Goal: Task Accomplishment & Management: Manage account settings

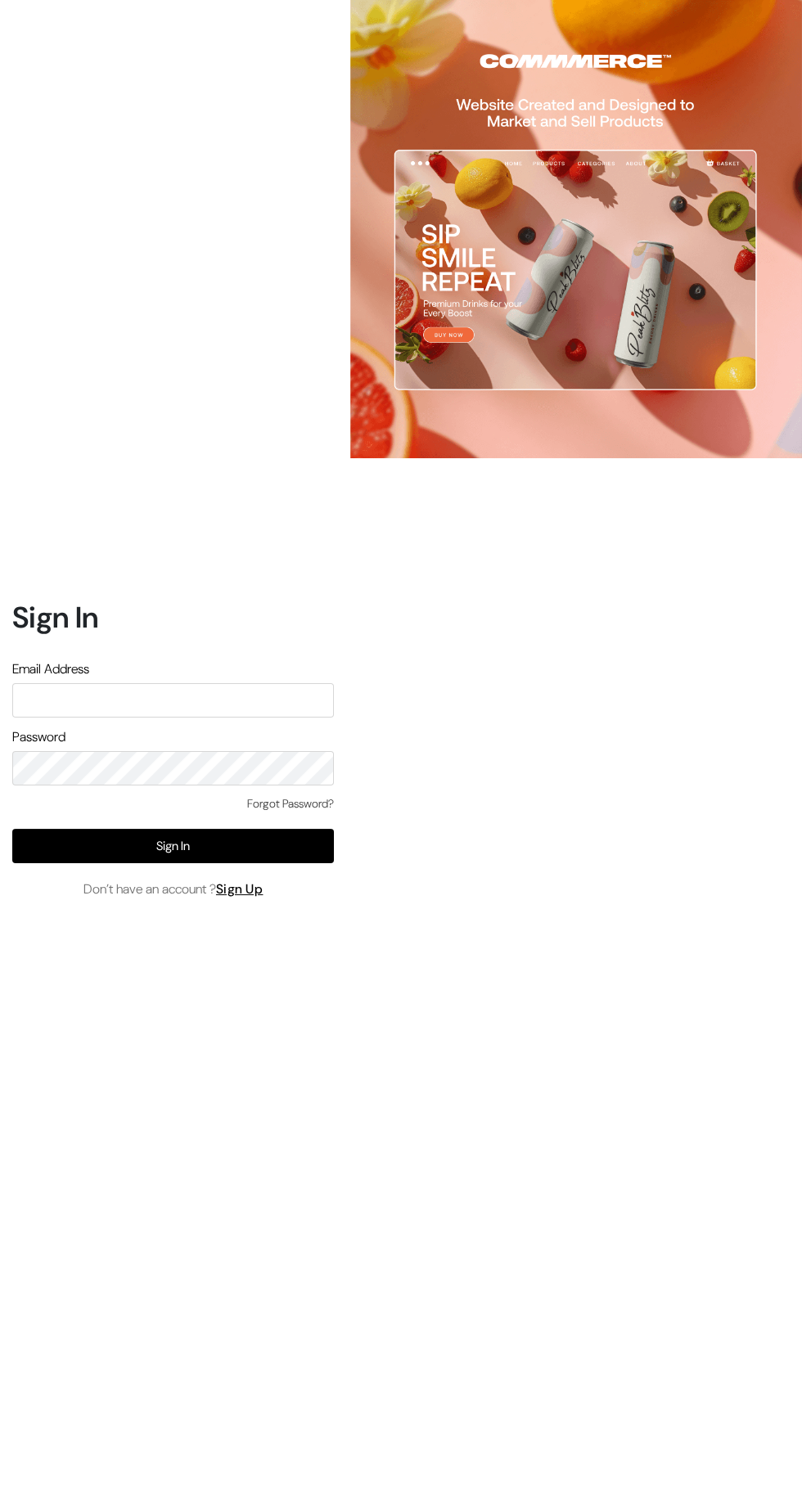
click at [150, 717] on input "text" at bounding box center [173, 701] width 322 height 35
type input "Hello@tunai.in"
click at [111, 863] on button "Sign In" at bounding box center [173, 846] width 322 height 35
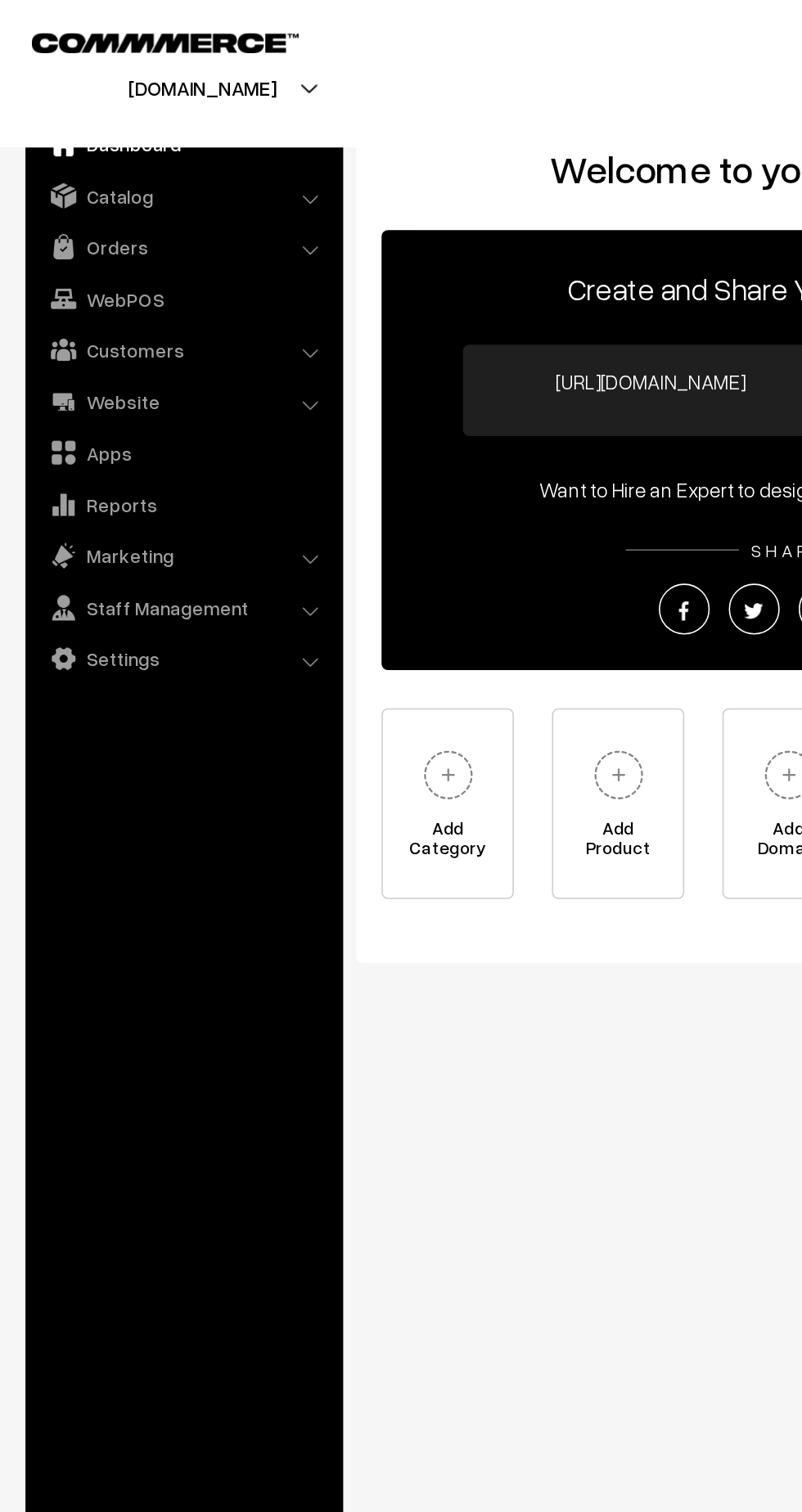
click at [101, 169] on link "Orders" at bounding box center [117, 159] width 194 height 30
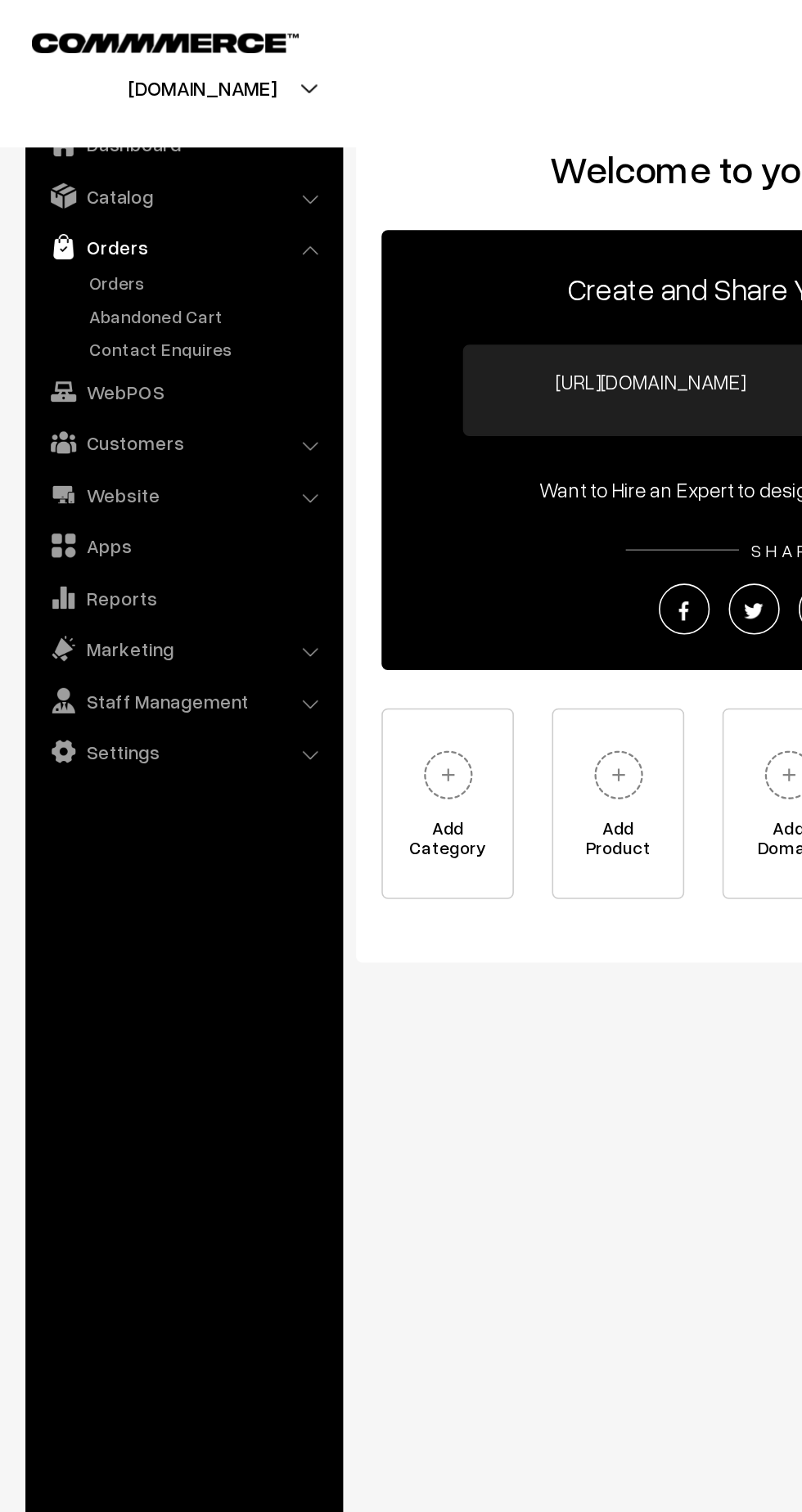
click at [79, 184] on link "Orders" at bounding box center [134, 182] width 162 height 17
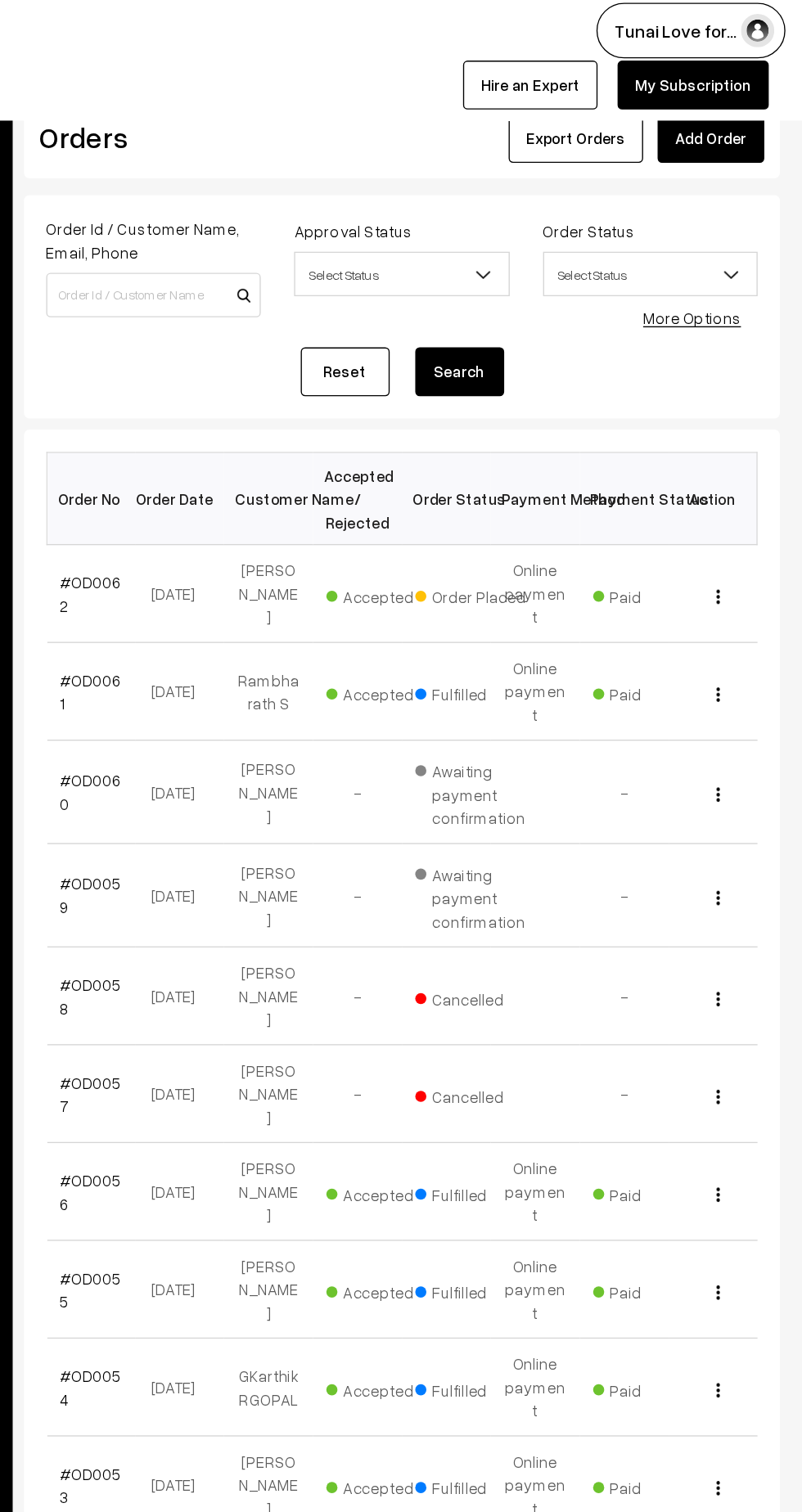
click at [273, 427] on link "#OD0062" at bounding box center [278, 443] width 45 height 31
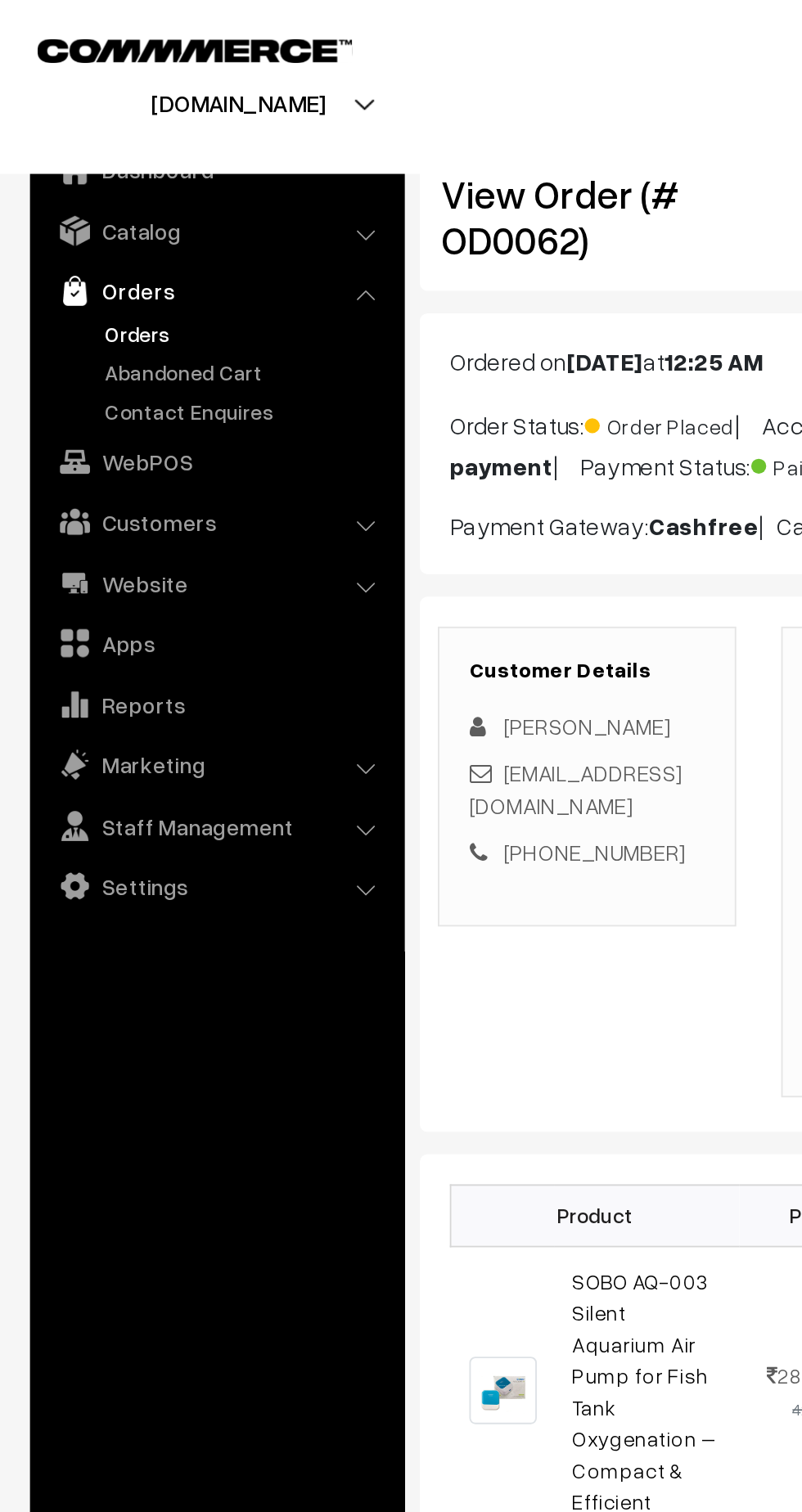
click at [195, 134] on link "Catalog" at bounding box center [117, 126] width 194 height 30
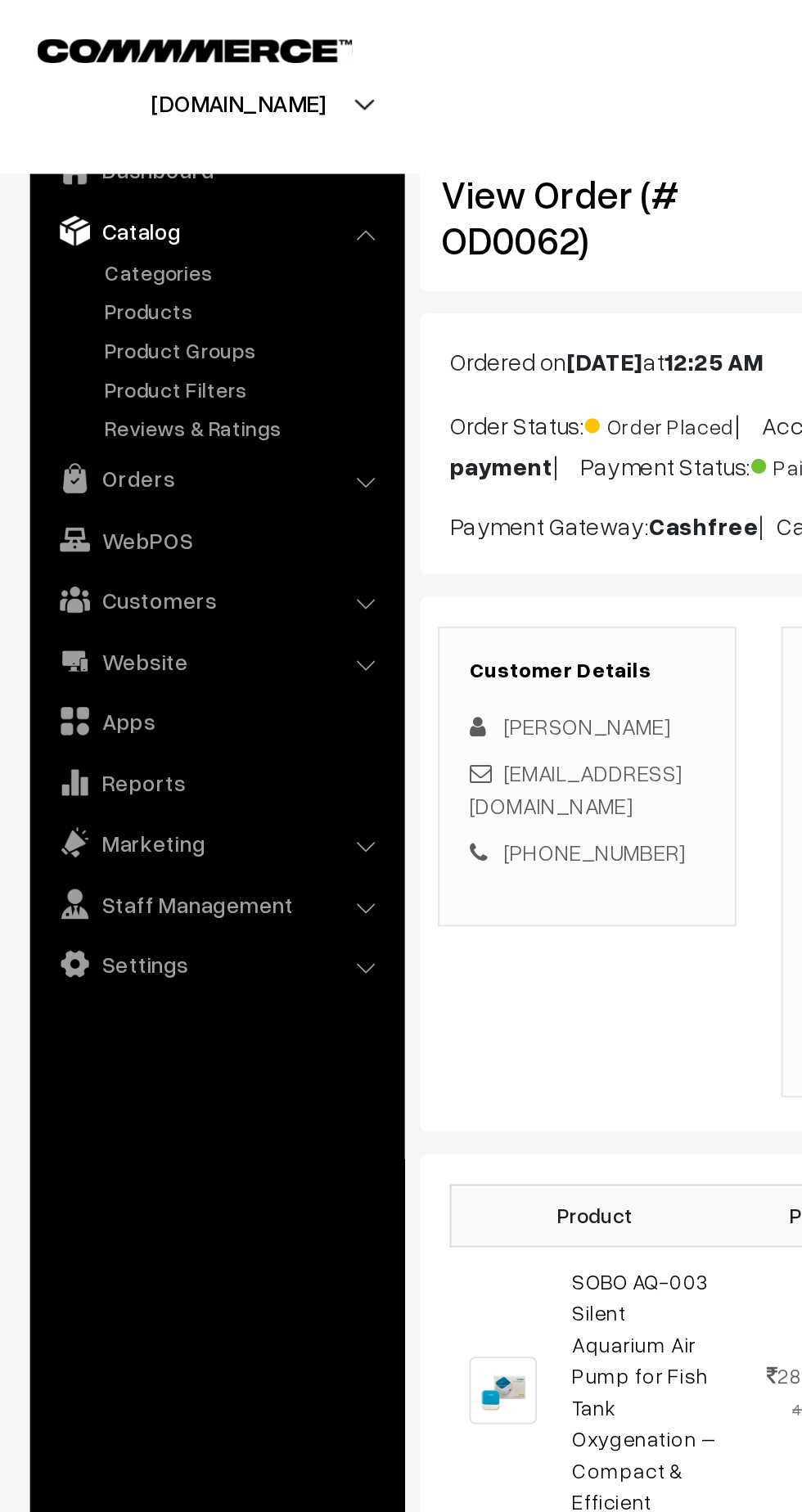
click at [78, 173] on link "Products" at bounding box center [134, 169] width 162 height 17
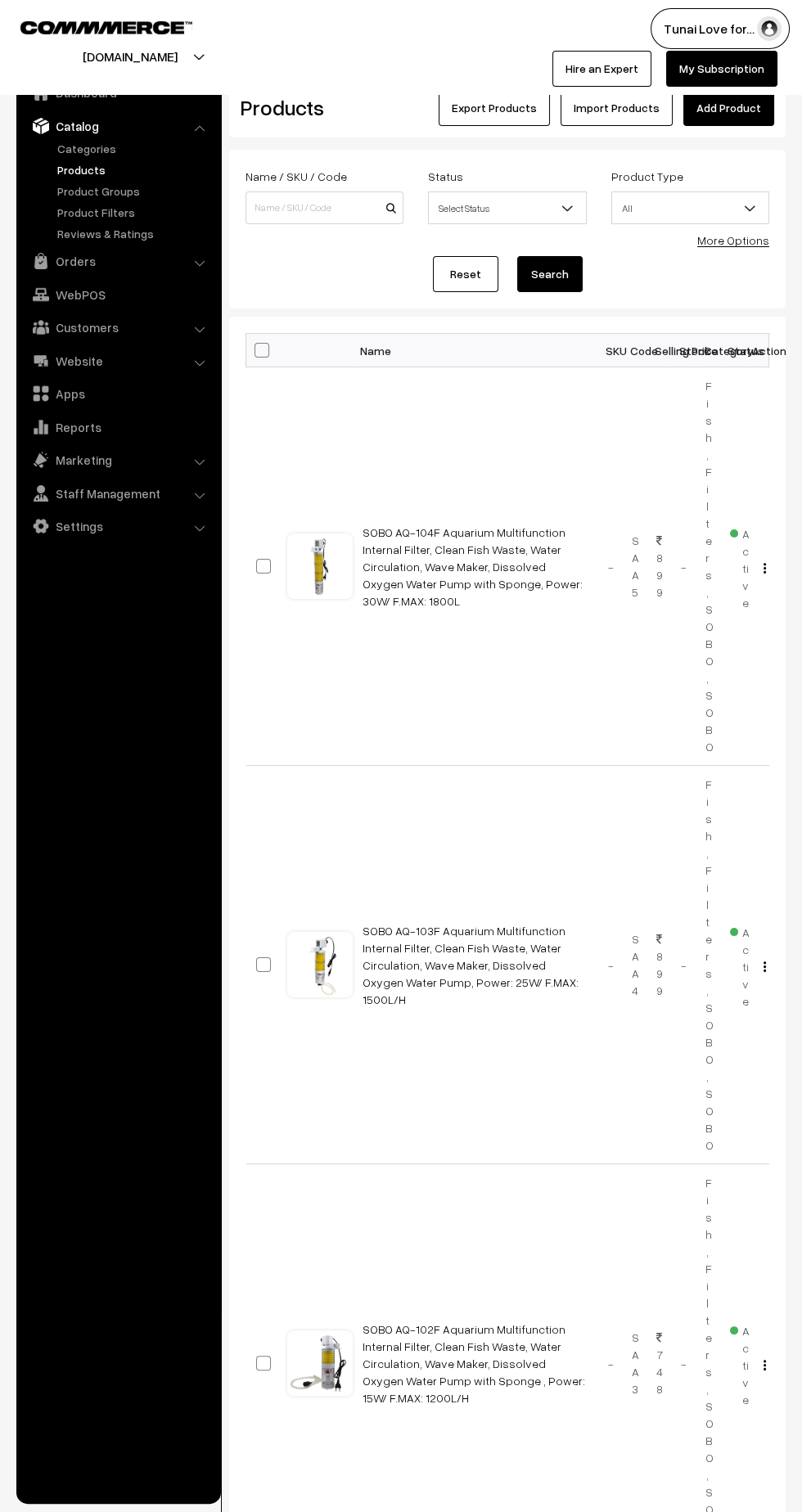
click at [735, 237] on link "More Options" at bounding box center [733, 240] width 72 height 13
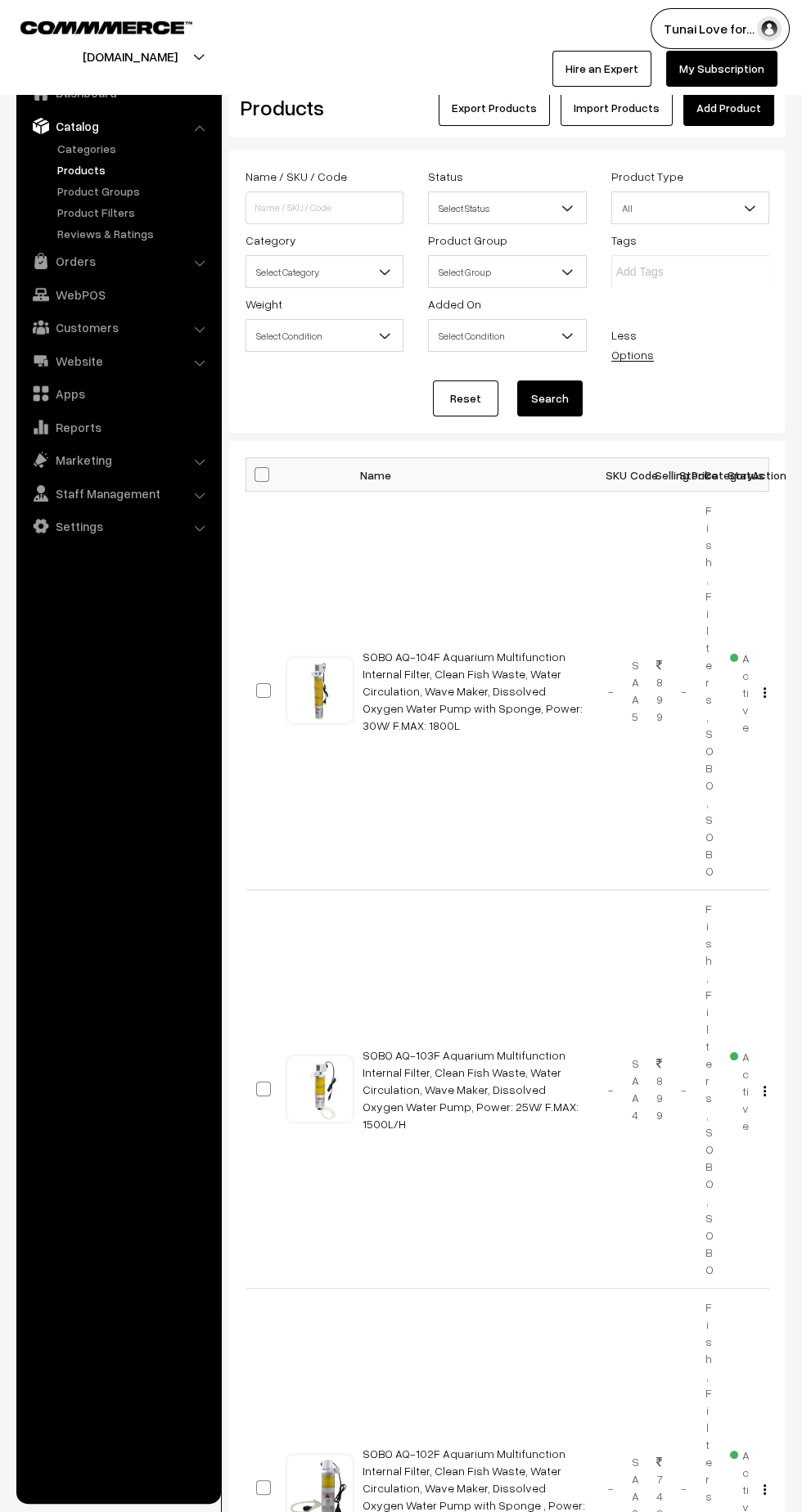
click at [375, 275] on span "Select Category" at bounding box center [324, 272] width 156 height 29
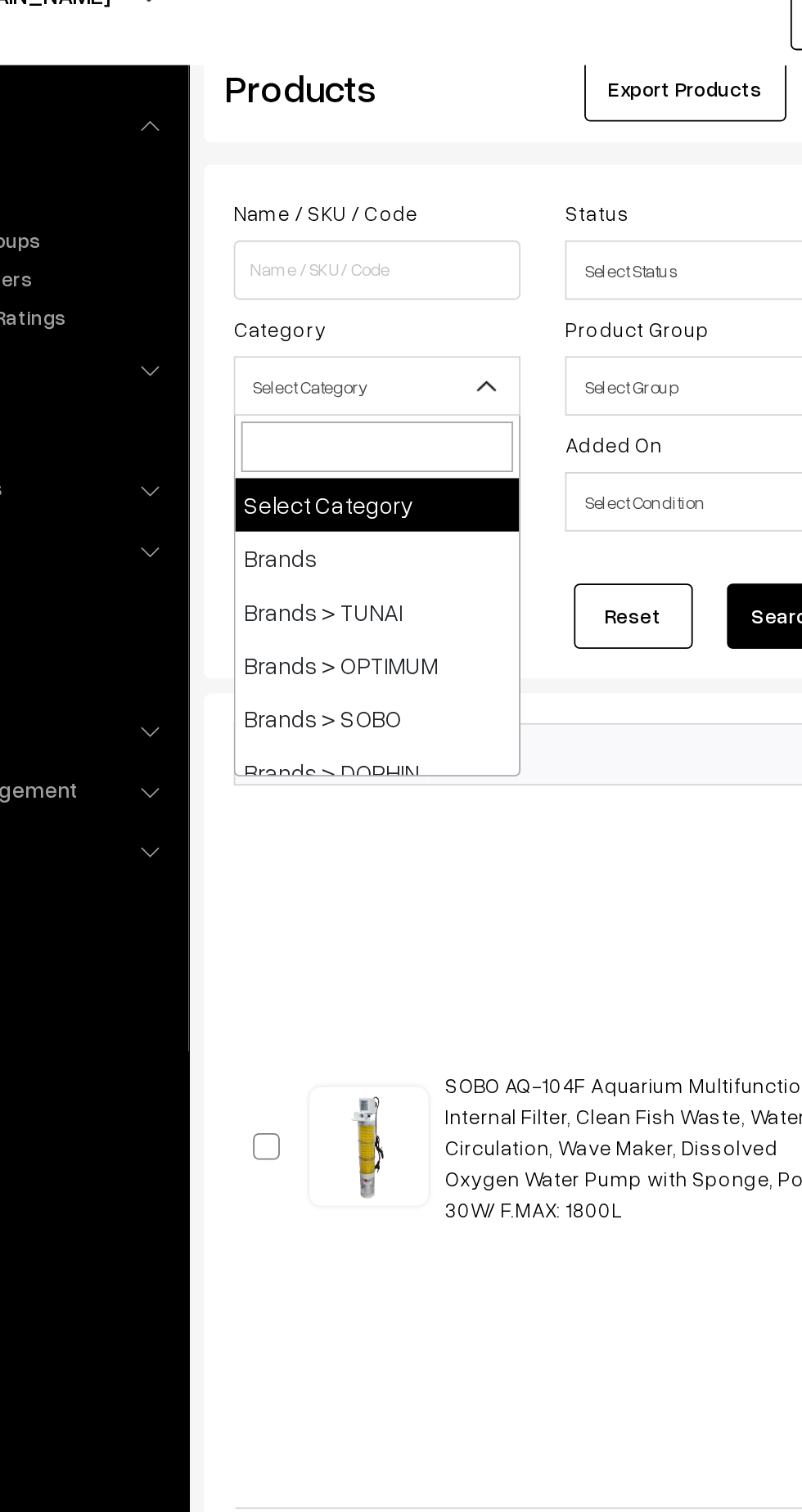
select select "37"
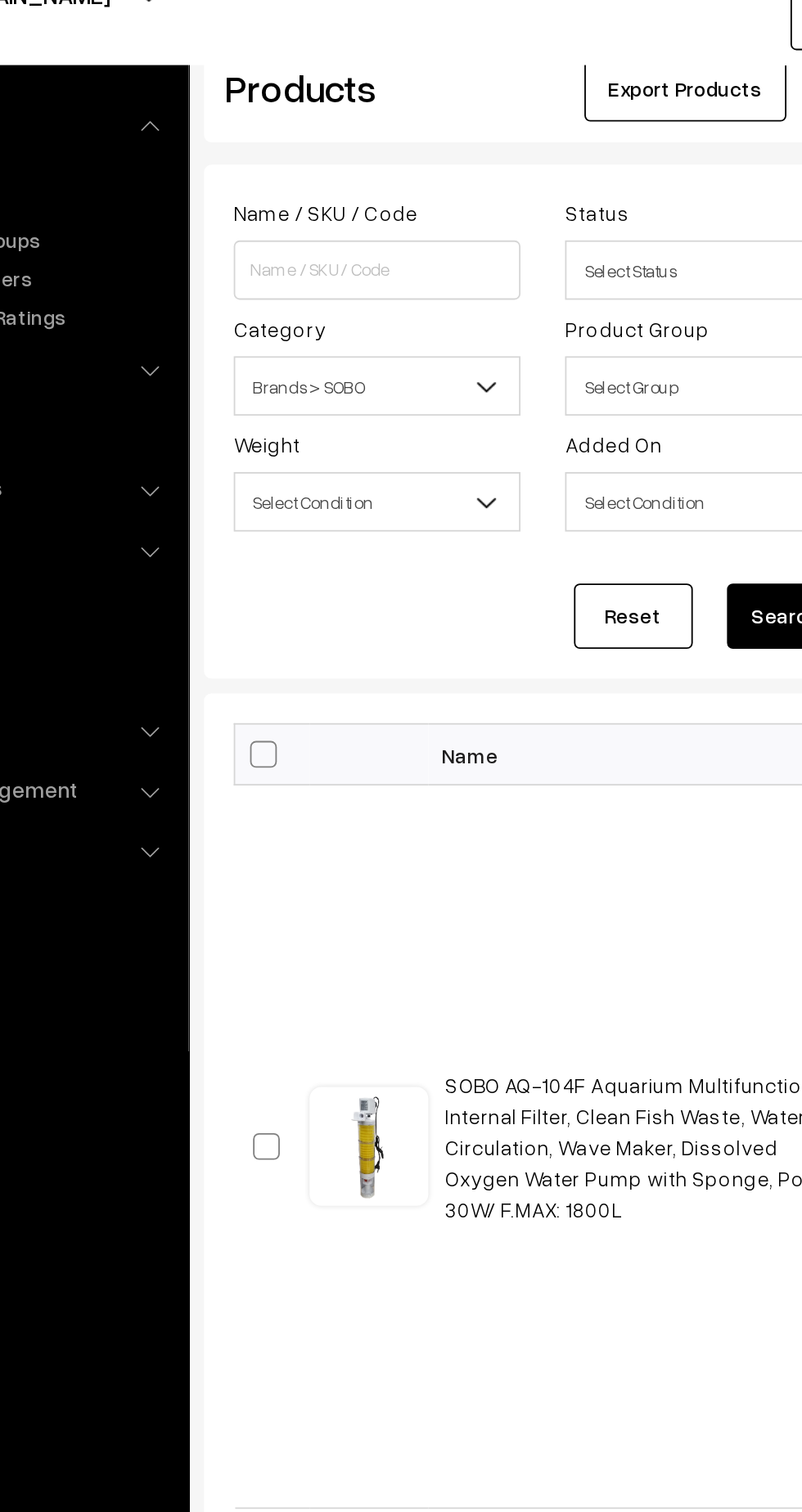
click at [531, 395] on button "Search" at bounding box center [550, 397] width 65 height 36
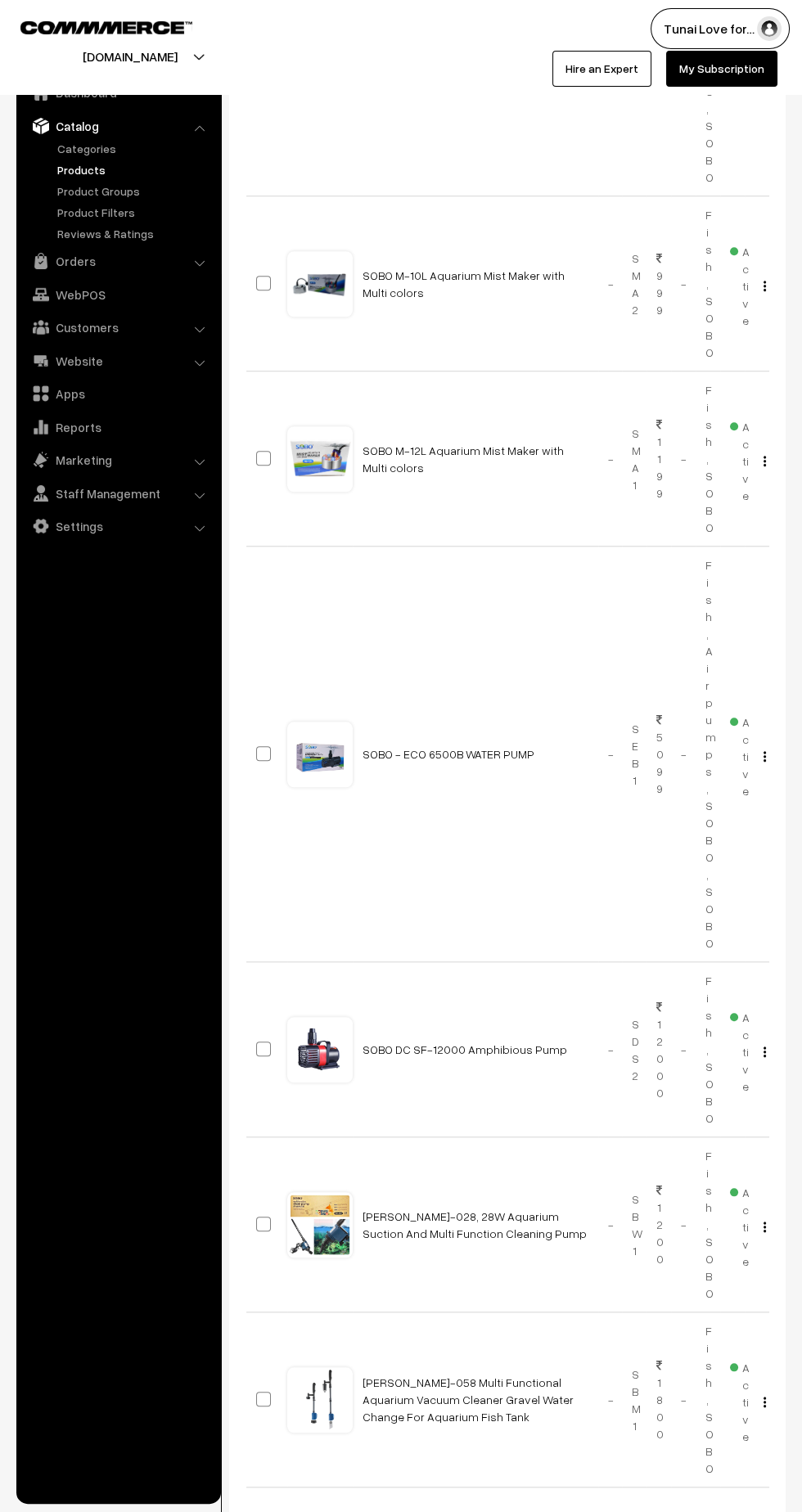
scroll to position [1887, 0]
click at [370, 1511] on b at bounding box center [377, 1530] width 16 height 16
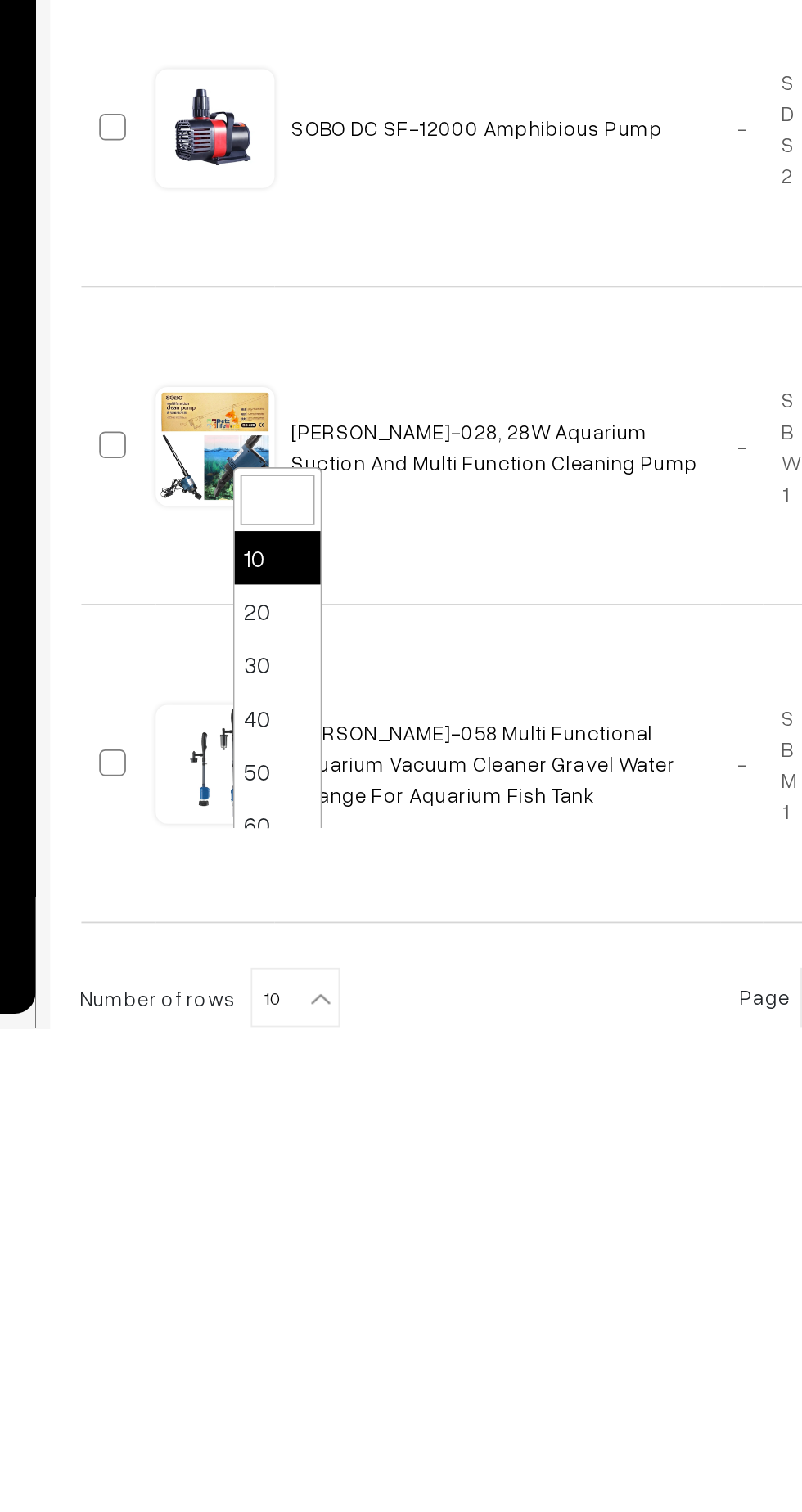
scroll to position [131, 0]
select select "100"
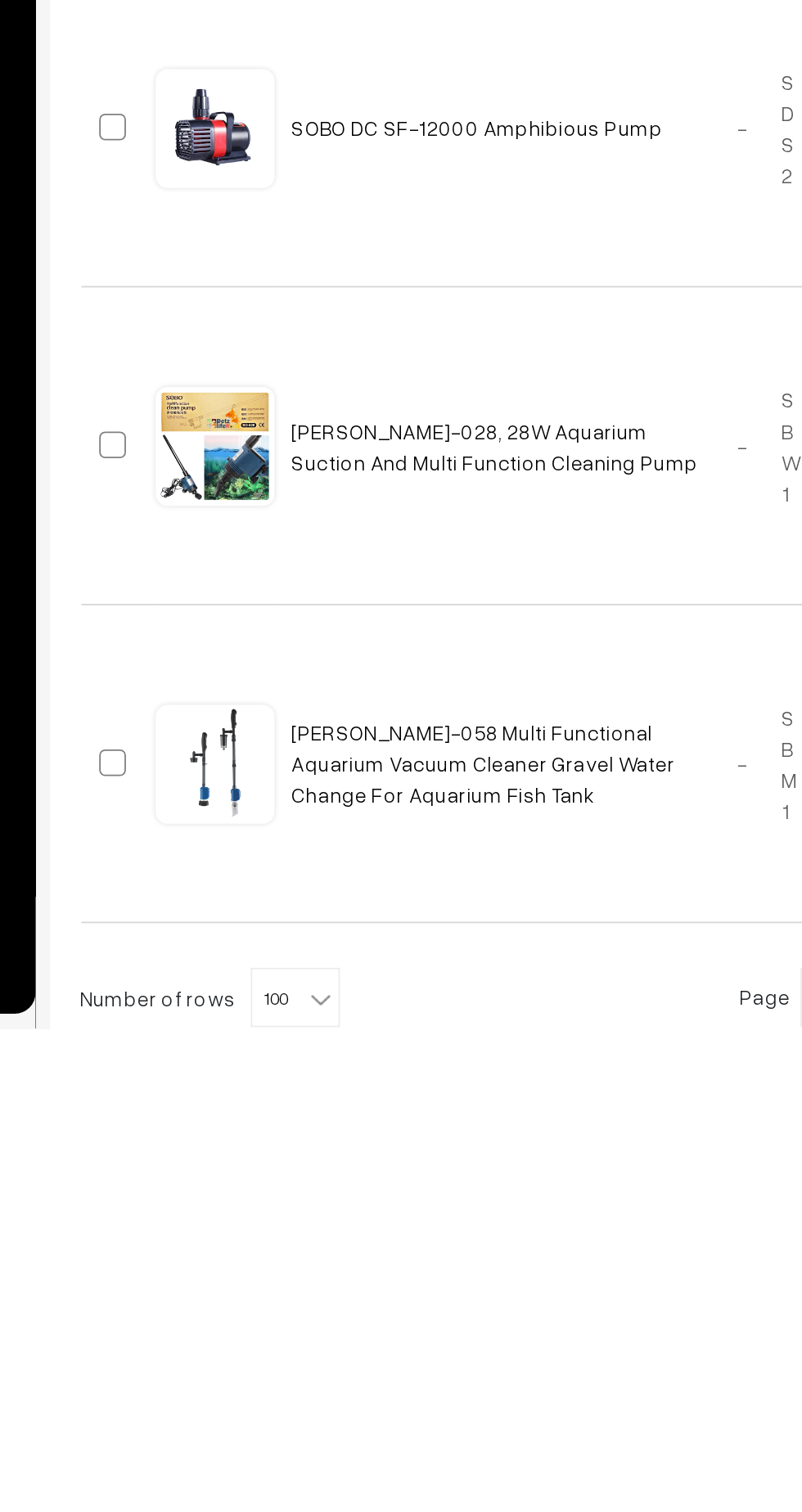
scroll to position [1922, 0]
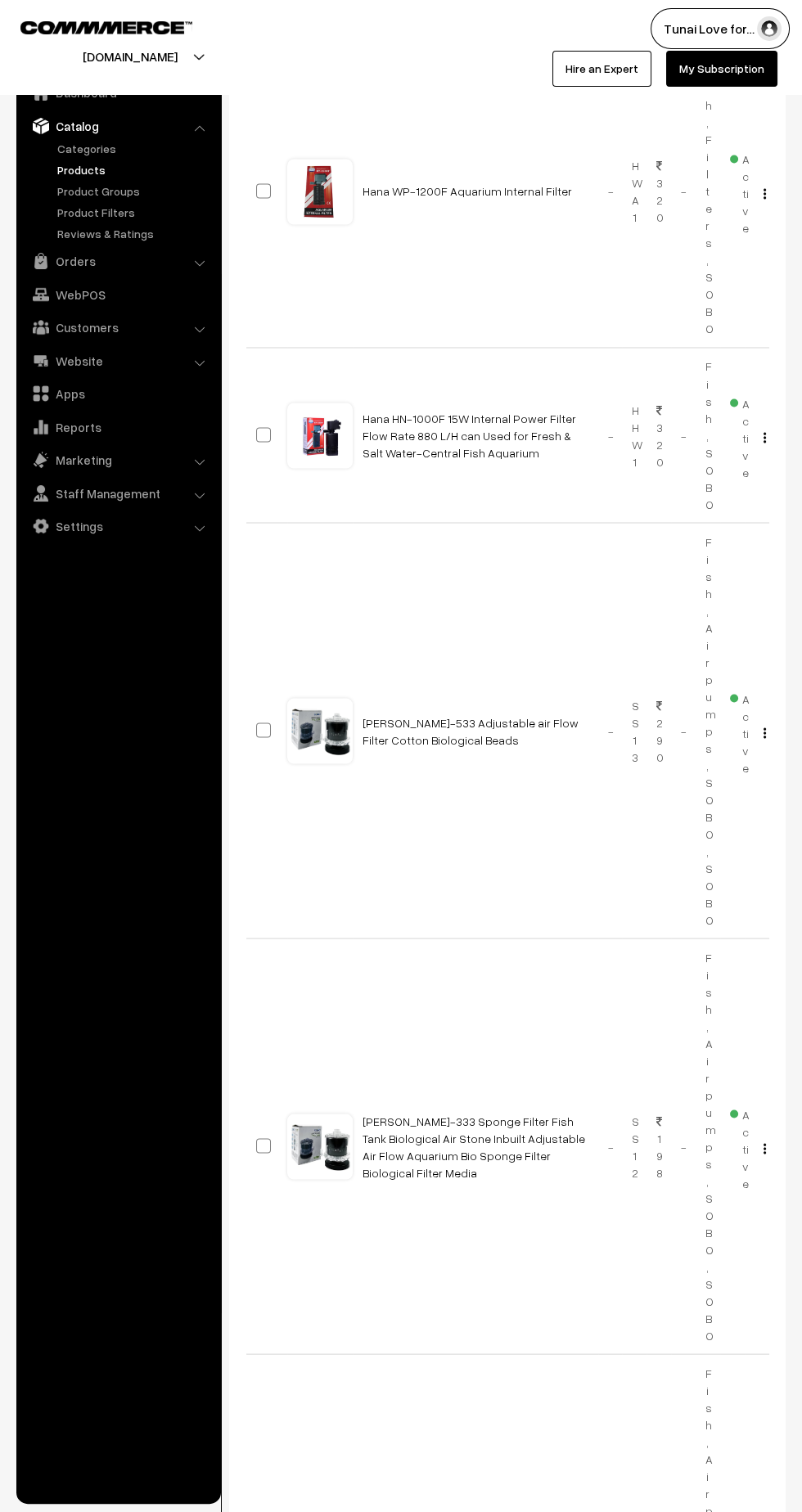
scroll to position [31212, 0]
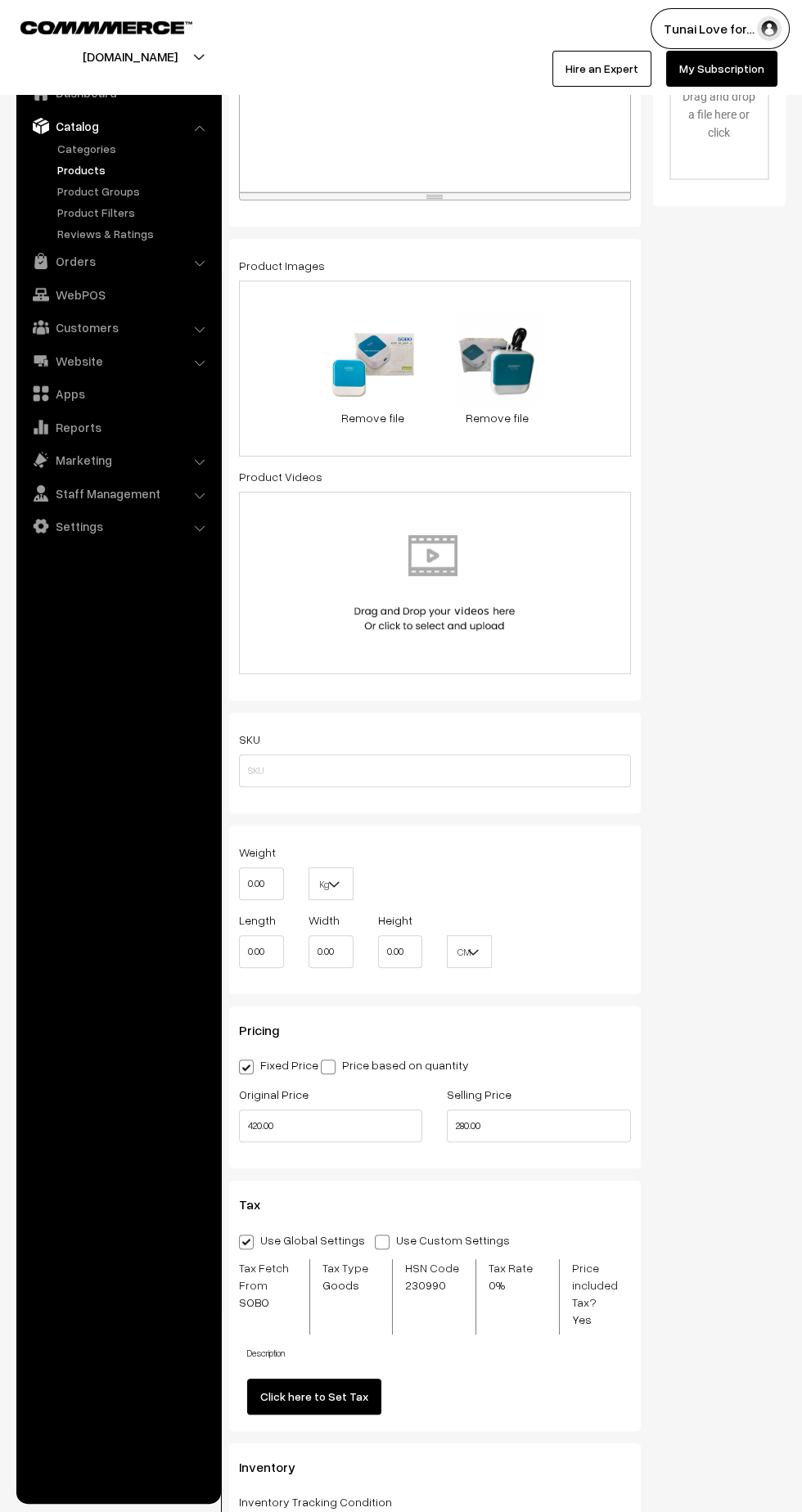
scroll to position [726, 0]
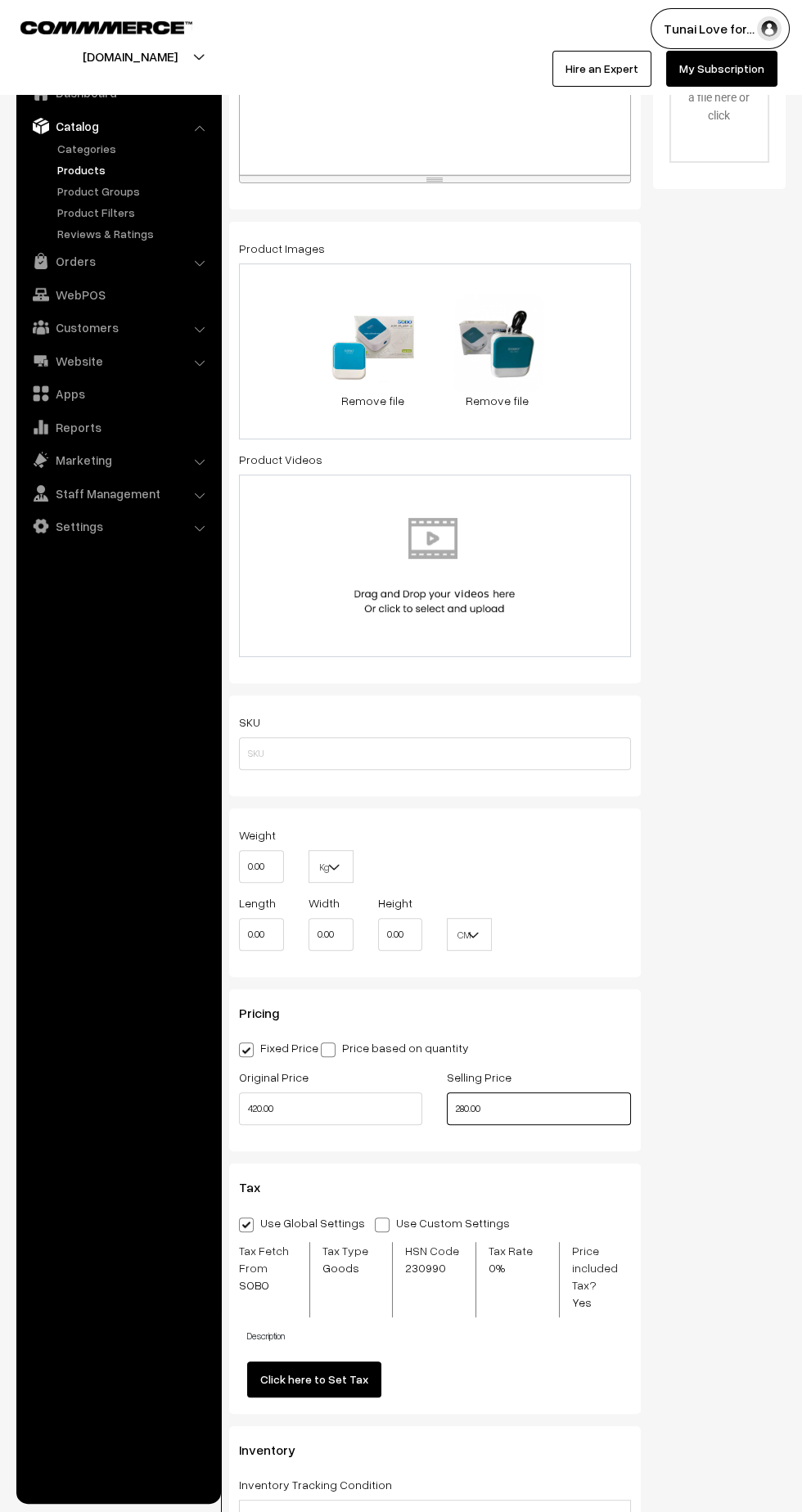
click at [488, 1093] on input "280.00" at bounding box center [538, 1109] width 183 height 33
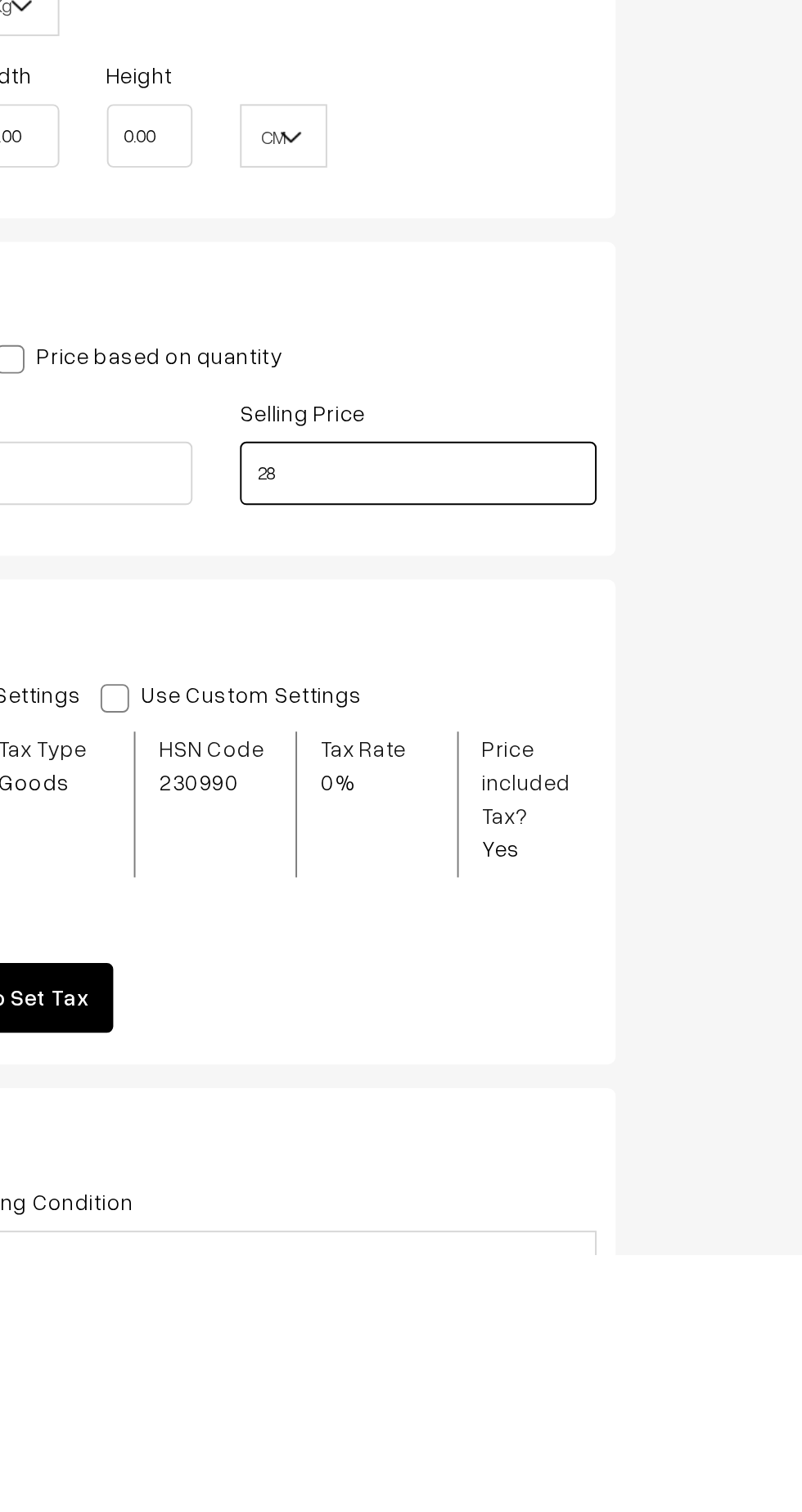
type input "2"
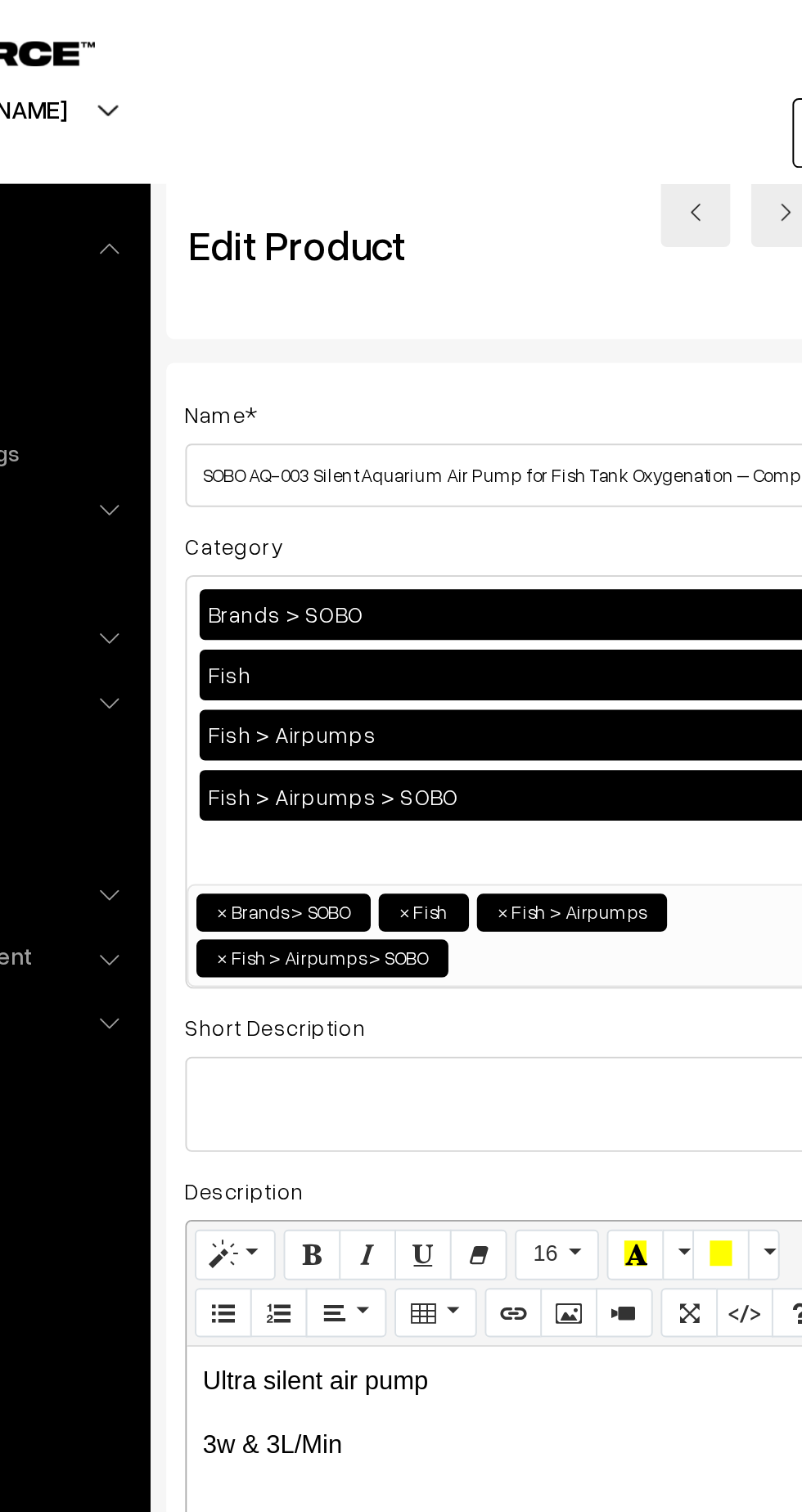
scroll to position [0, 11]
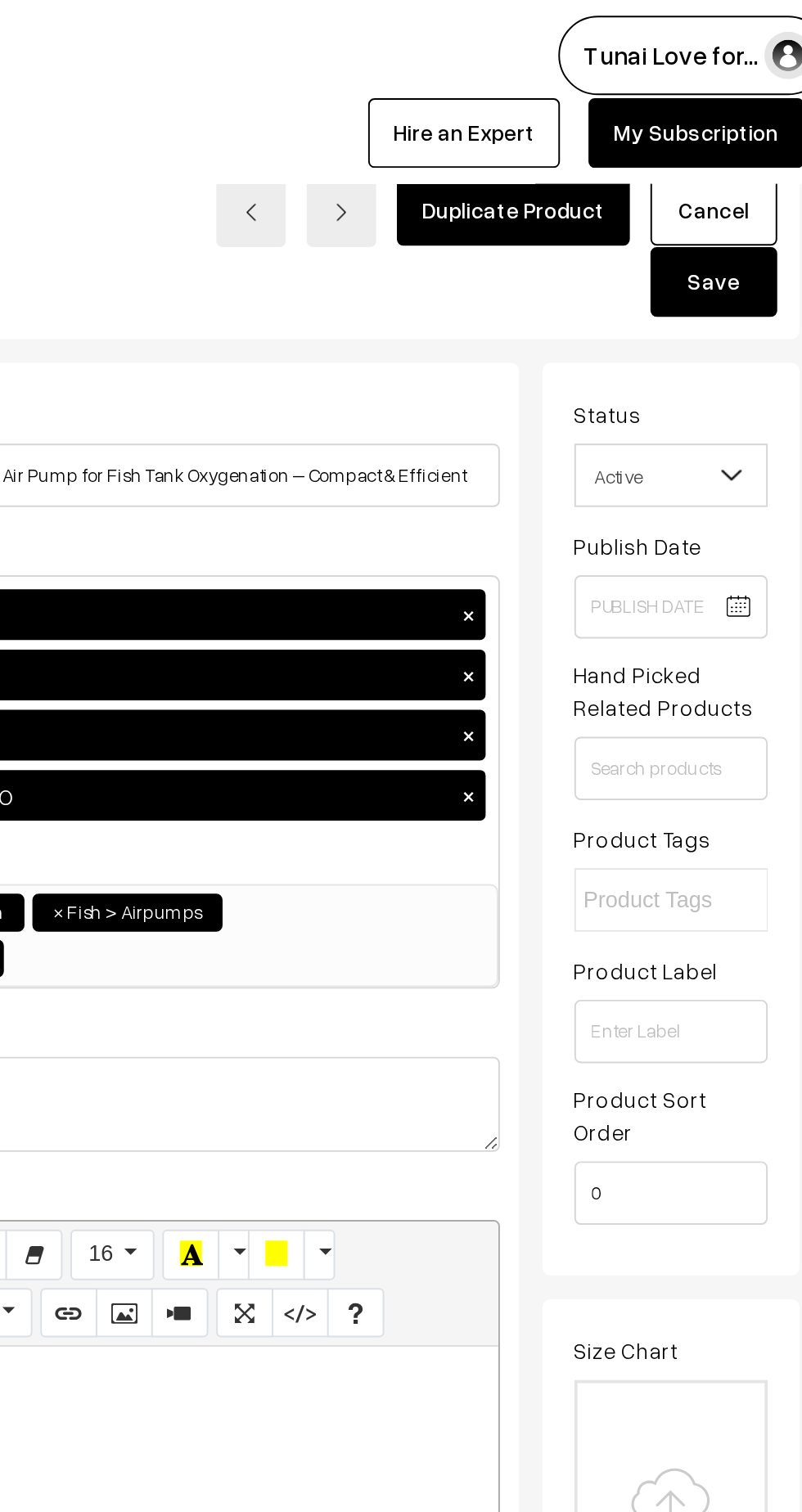
click at [727, 144] on button "Save" at bounding box center [731, 145] width 65 height 36
type input "320.00"
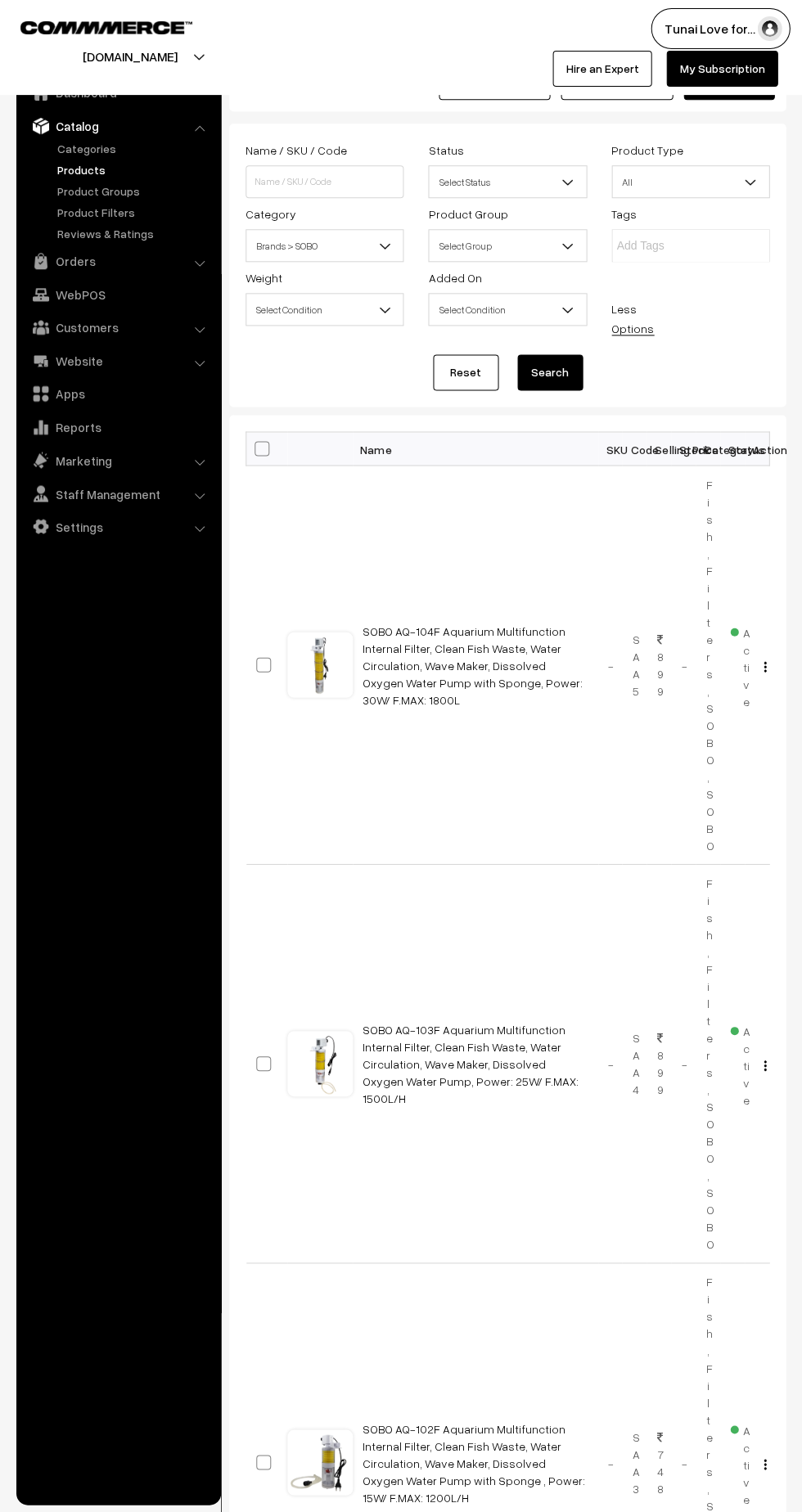
scroll to position [49, 0]
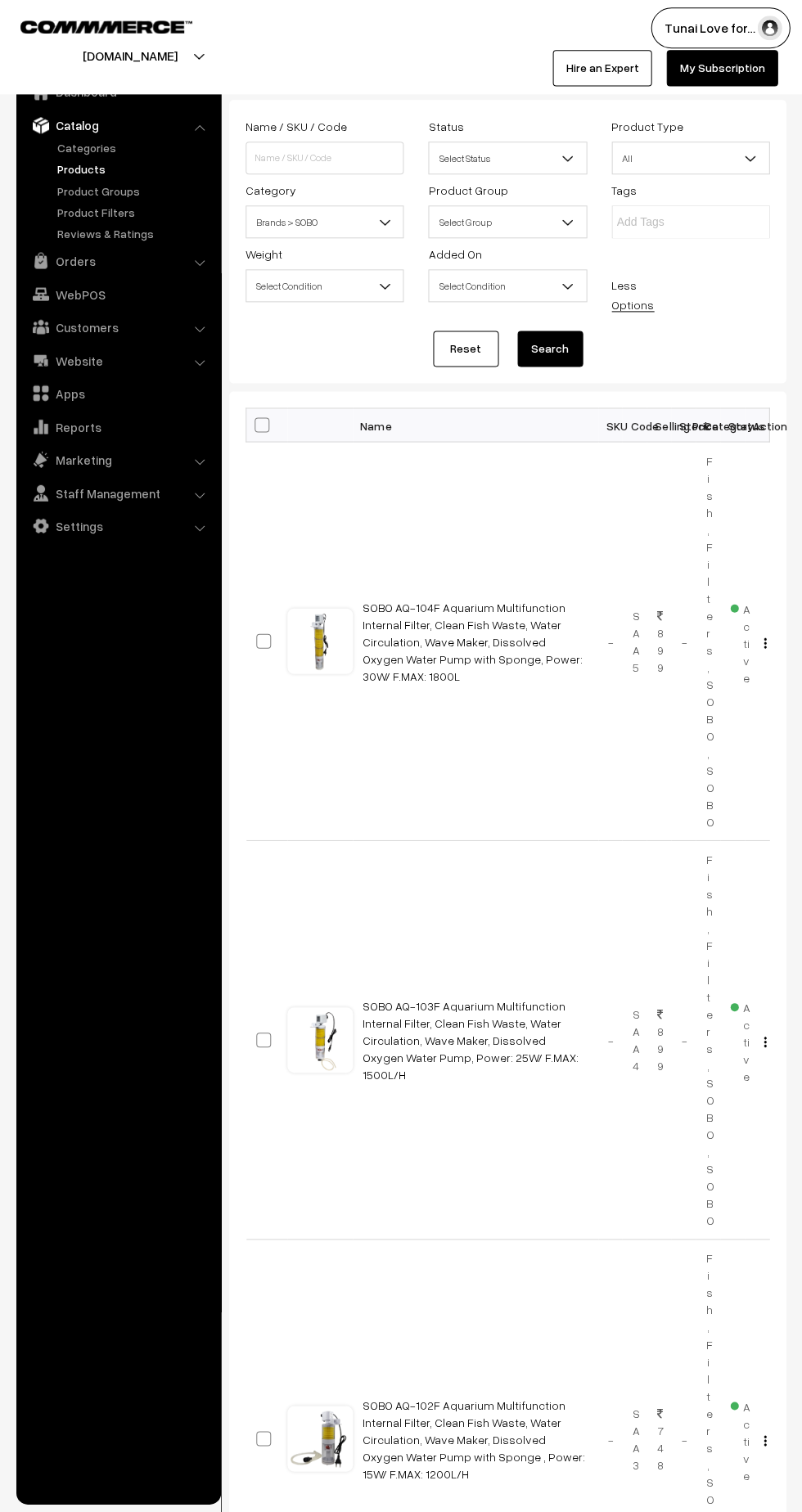
click at [188, 273] on link "Orders" at bounding box center [117, 261] width 194 height 30
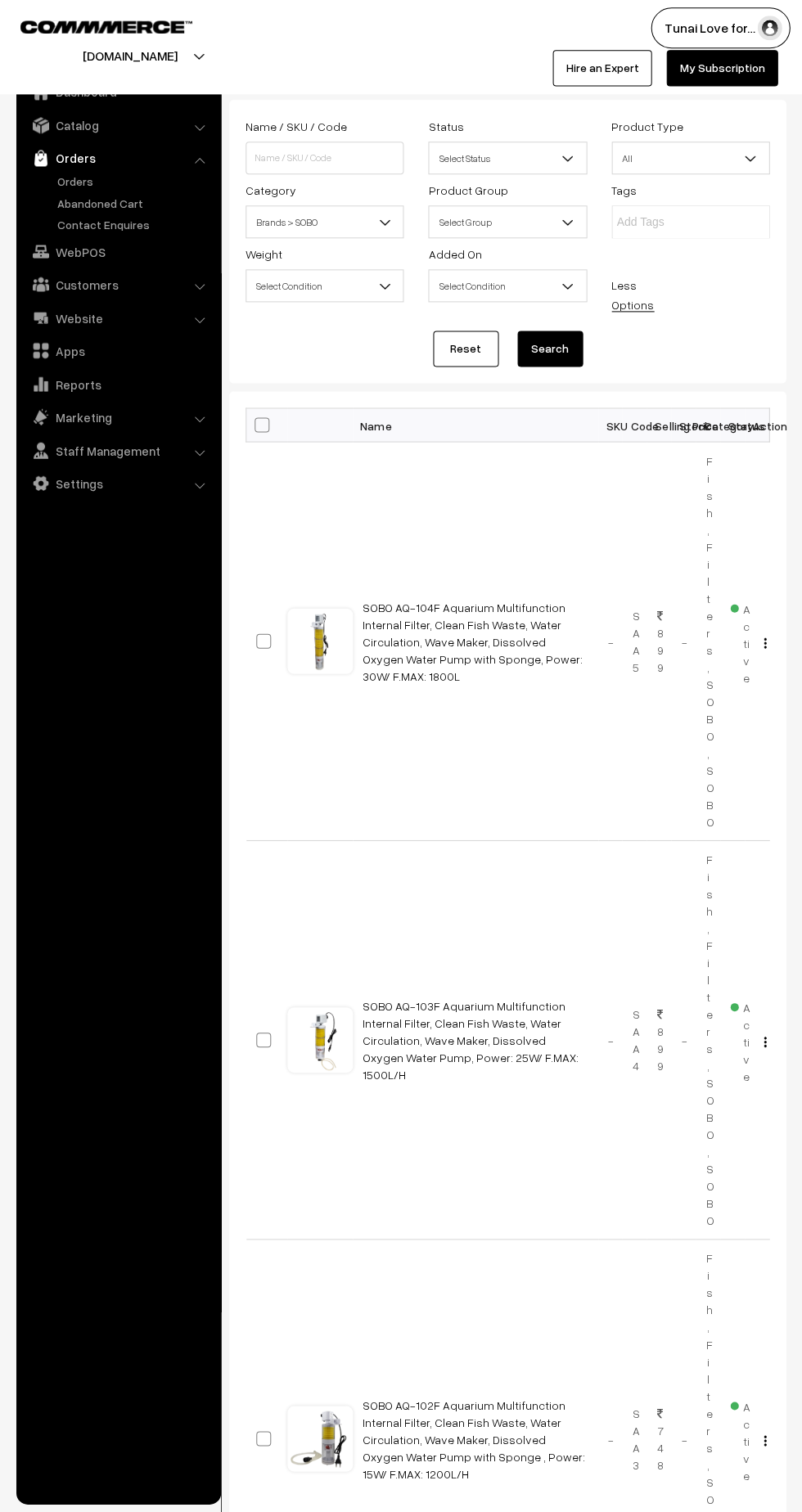
click at [69, 181] on link "Orders" at bounding box center [134, 182] width 162 height 17
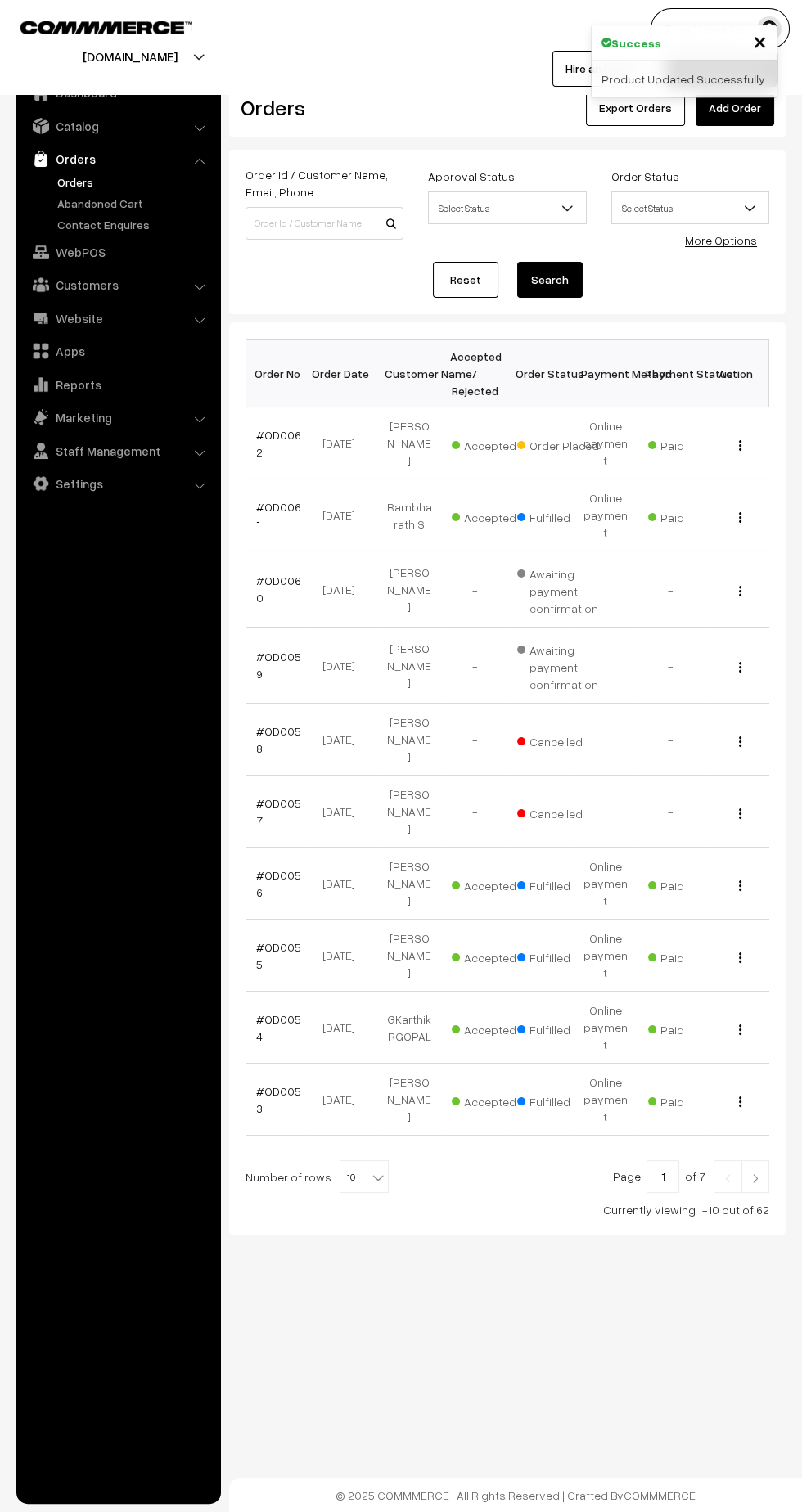
click at [739, 440] on img "button" at bounding box center [739, 445] width 3 height 11
click at [641, 463] on link "View" at bounding box center [667, 467] width 139 height 36
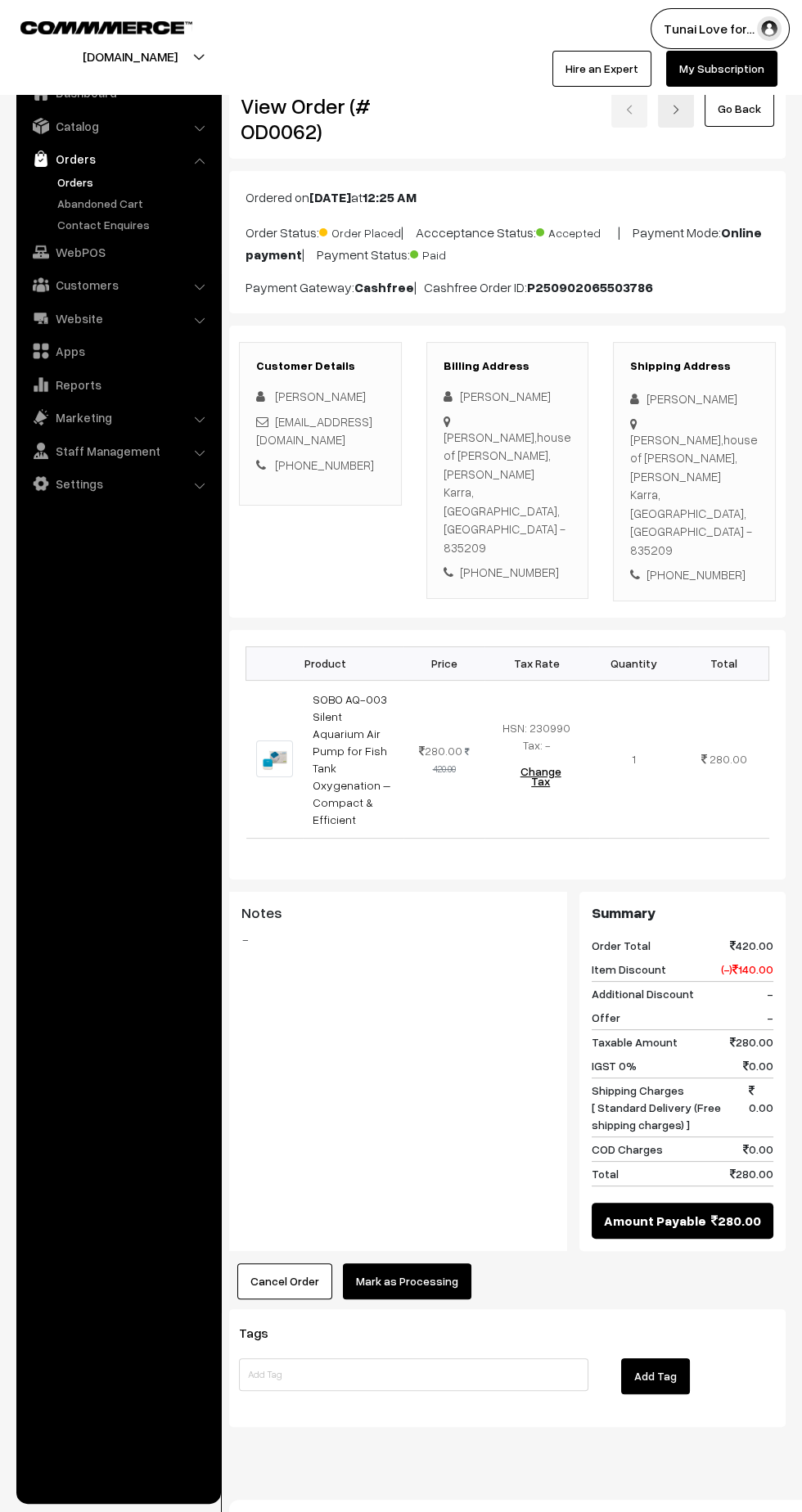
click at [393, 1263] on button "Mark as Processing" at bounding box center [406, 1280] width 128 height 36
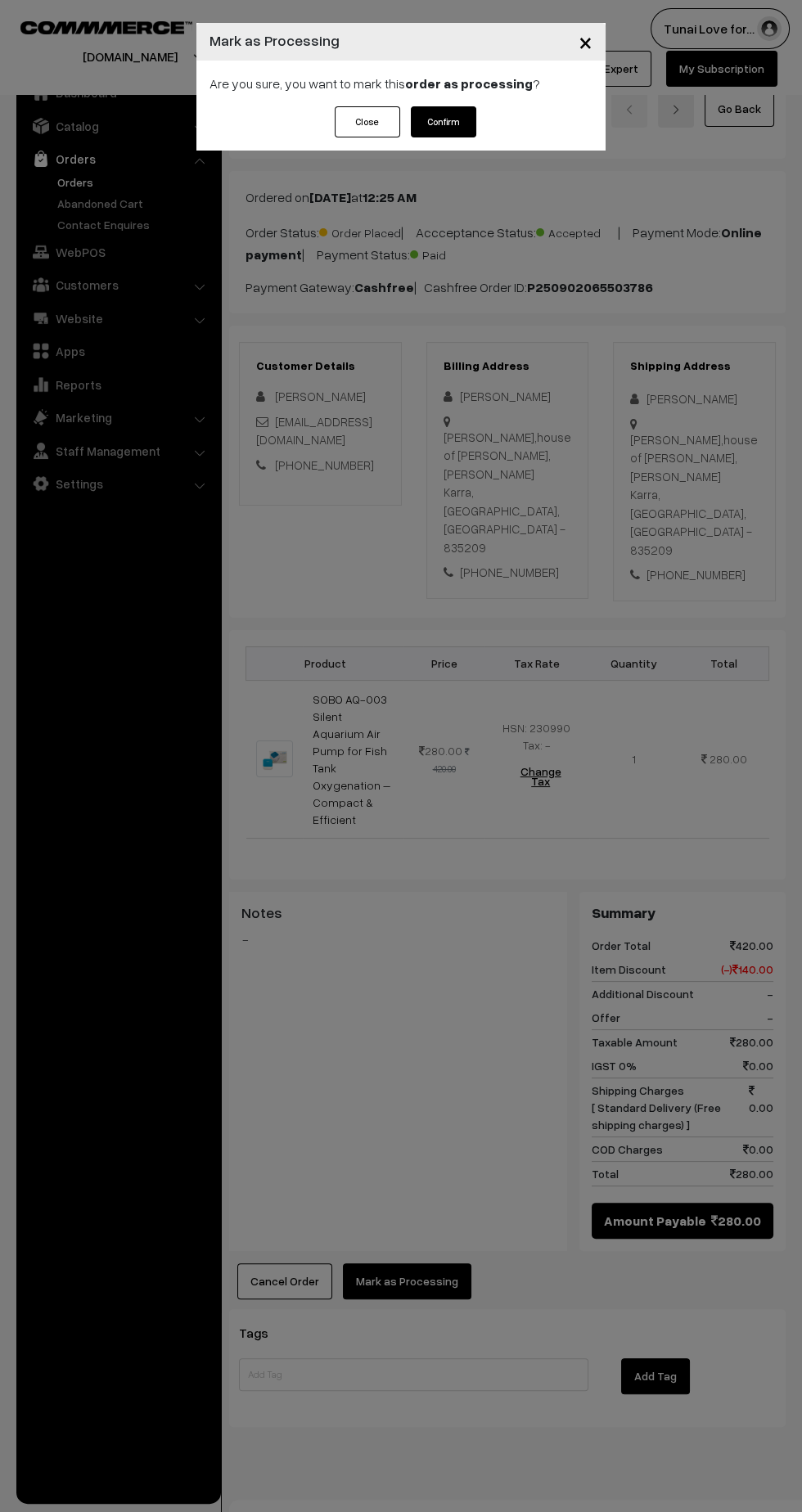
click at [455, 124] on button "Confirm" at bounding box center [444, 121] width 65 height 31
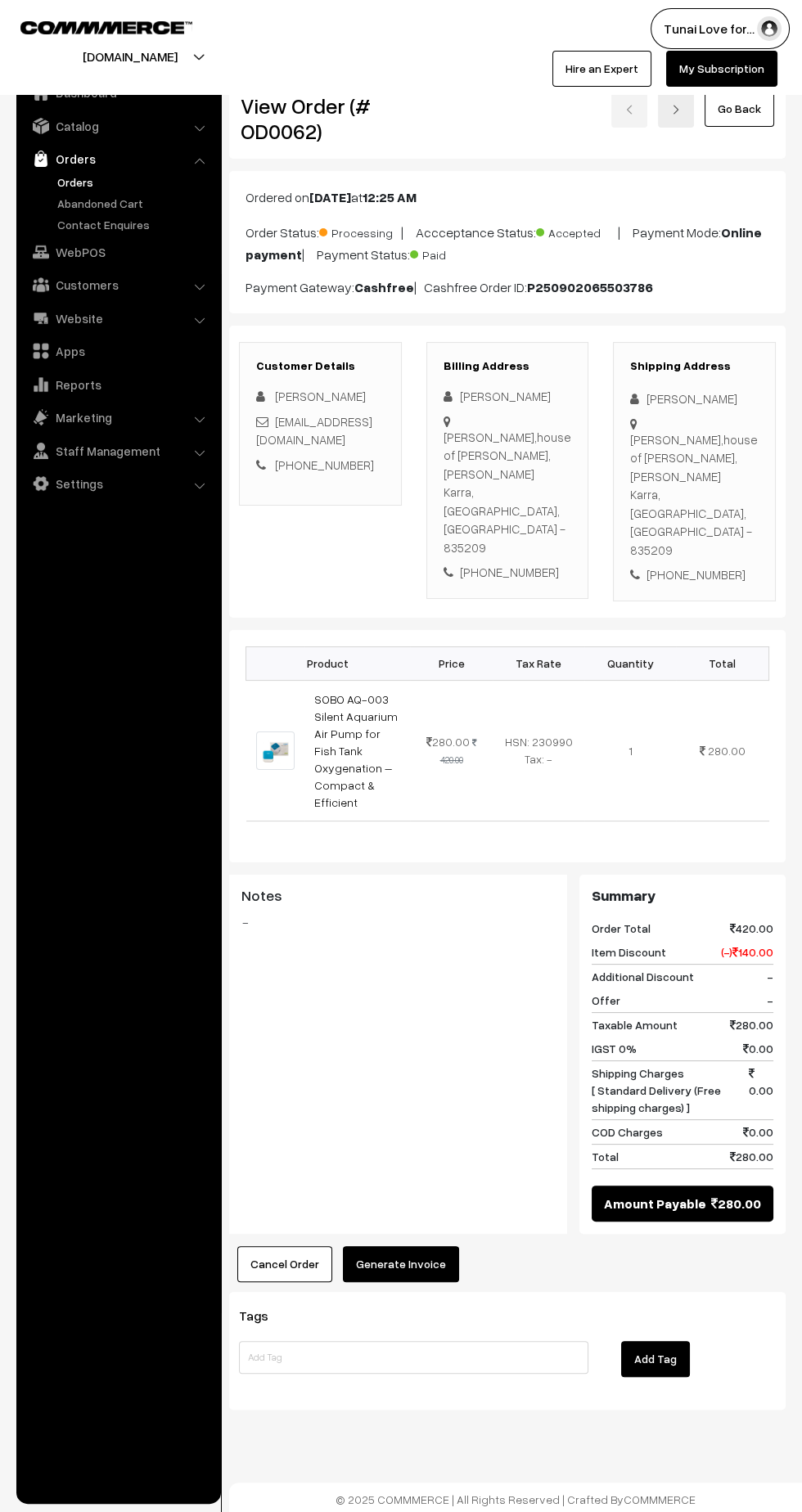
click at [395, 1245] on button "Generate Invoice" at bounding box center [401, 1263] width 116 height 36
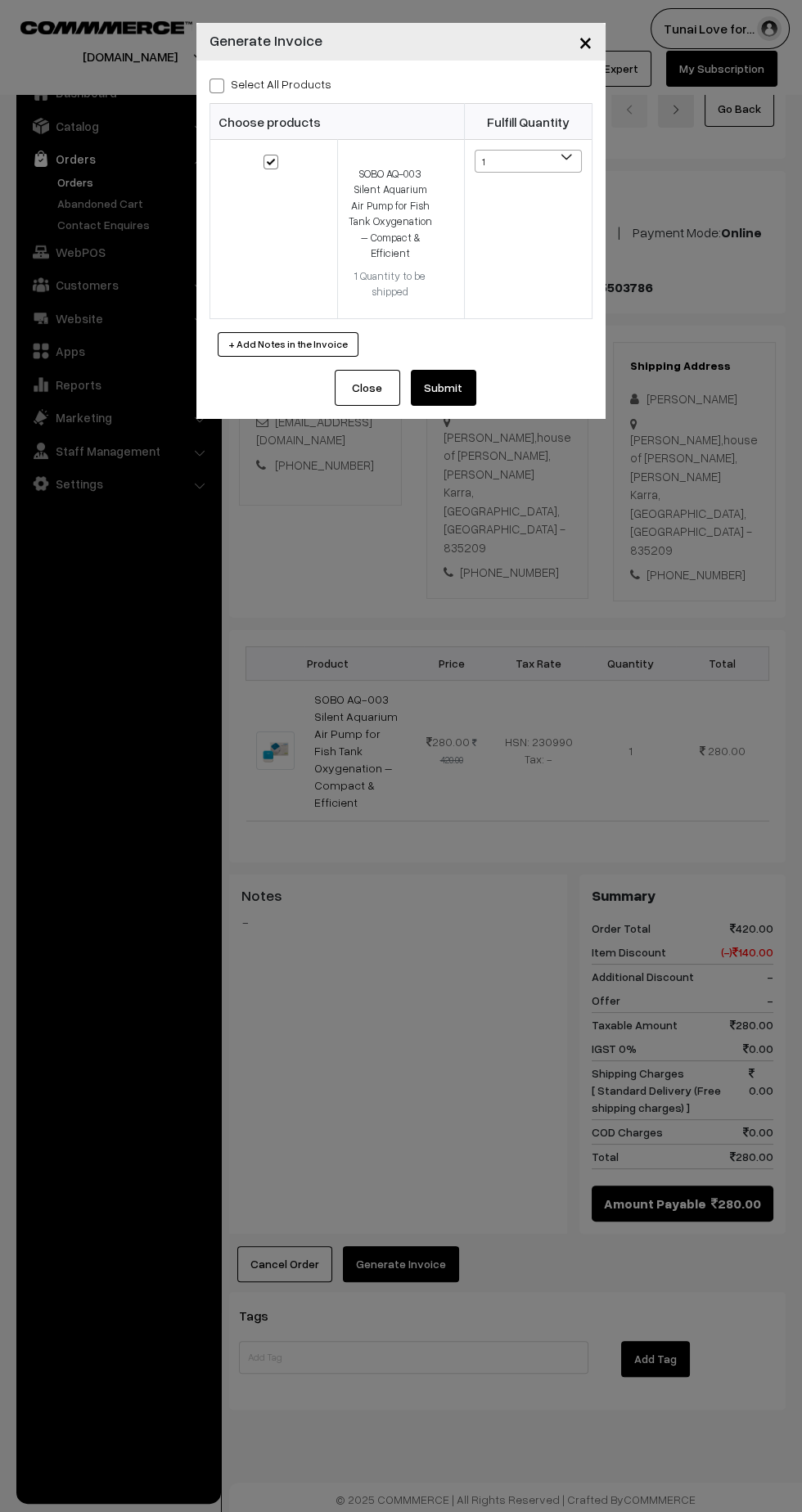
click at [450, 386] on button "Submit" at bounding box center [444, 387] width 65 height 36
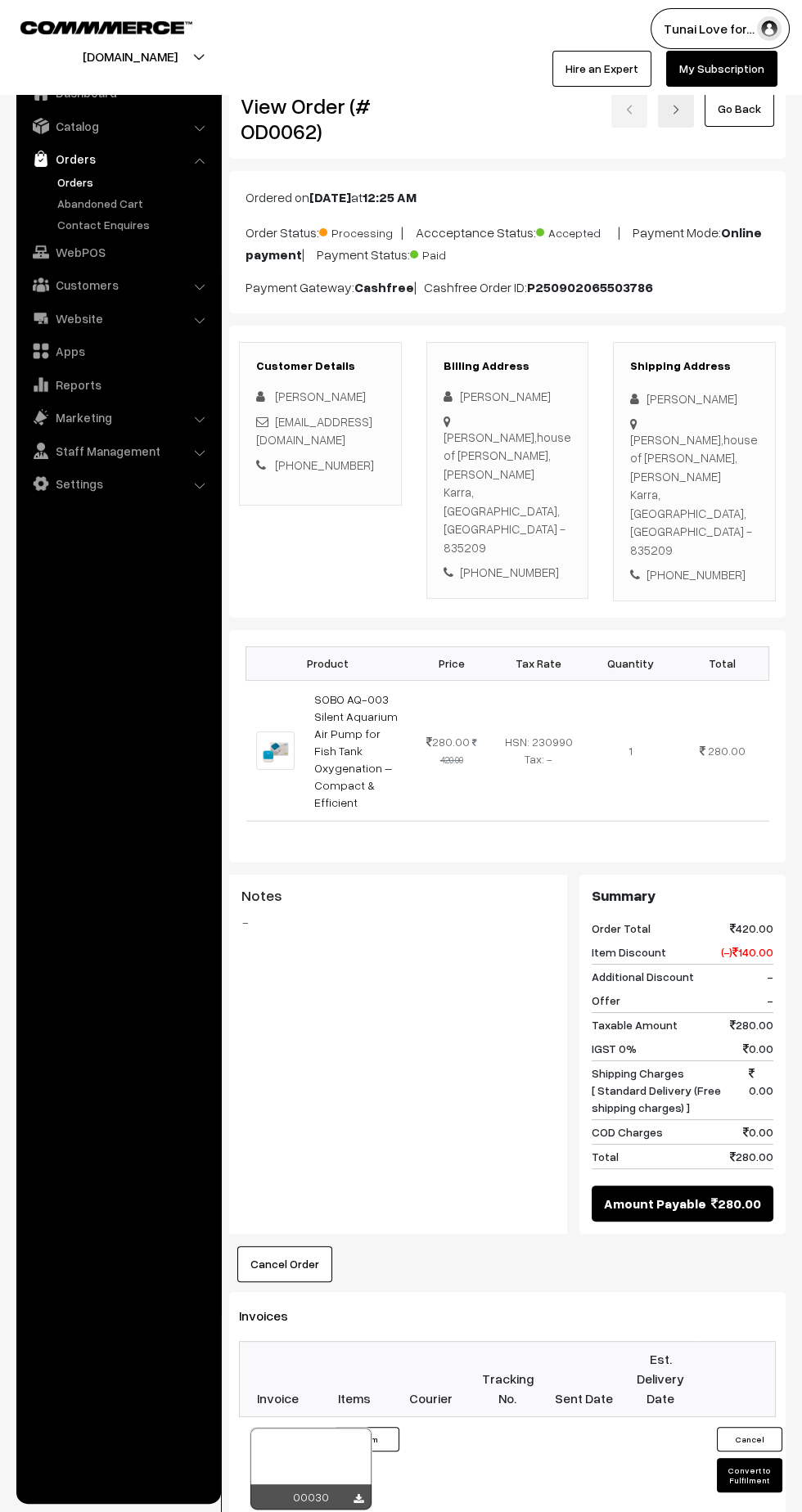
click at [103, 495] on link "Settings" at bounding box center [117, 483] width 194 height 30
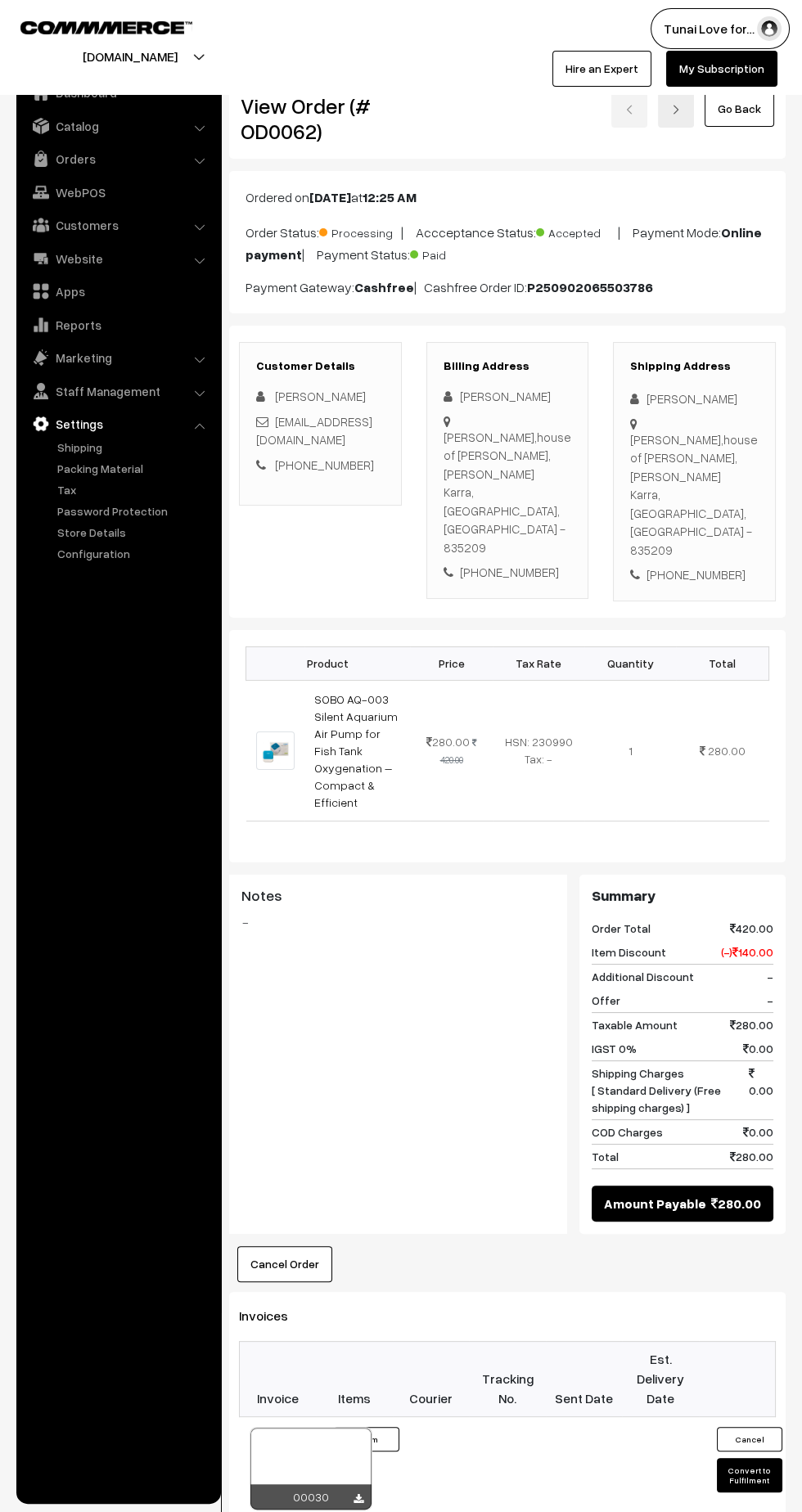
click at [128, 475] on link "Packing Material" at bounding box center [134, 469] width 162 height 17
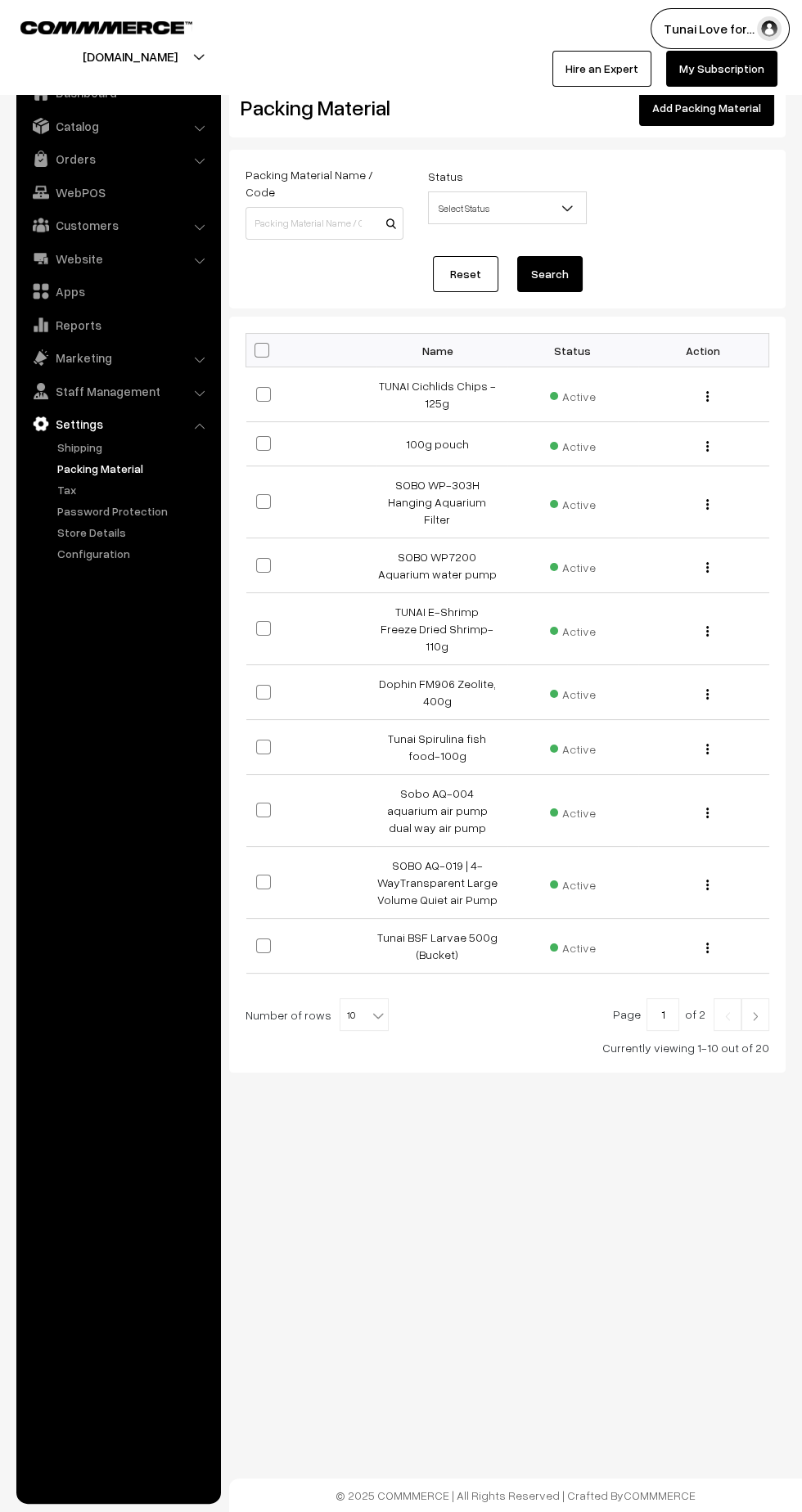
click at [701, 107] on link "Add Packing Material" at bounding box center [707, 107] width 135 height 36
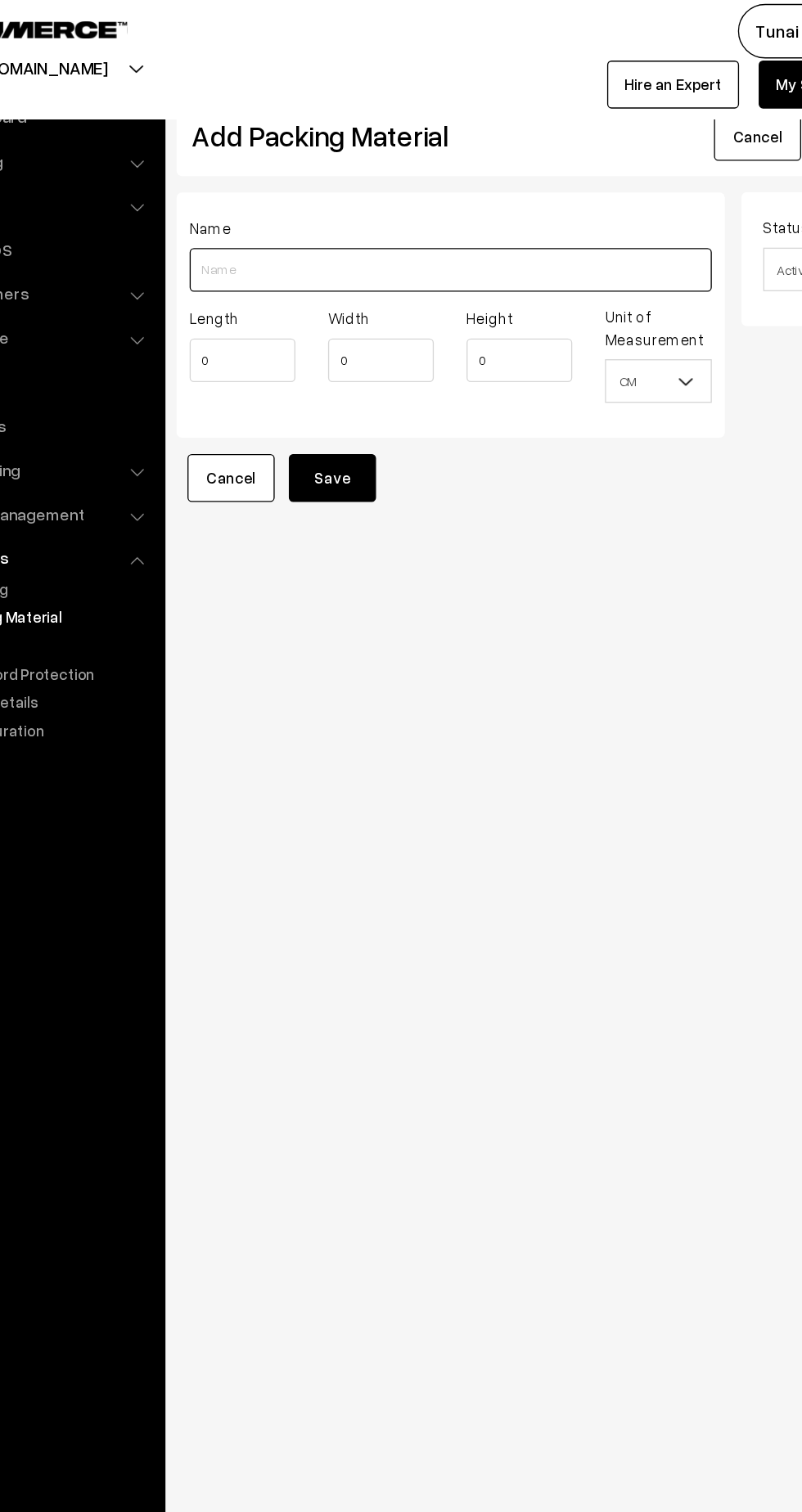
click at [269, 212] on input "Length" at bounding box center [434, 208] width 392 height 33
type input "Sobo AQ 003 air pump"
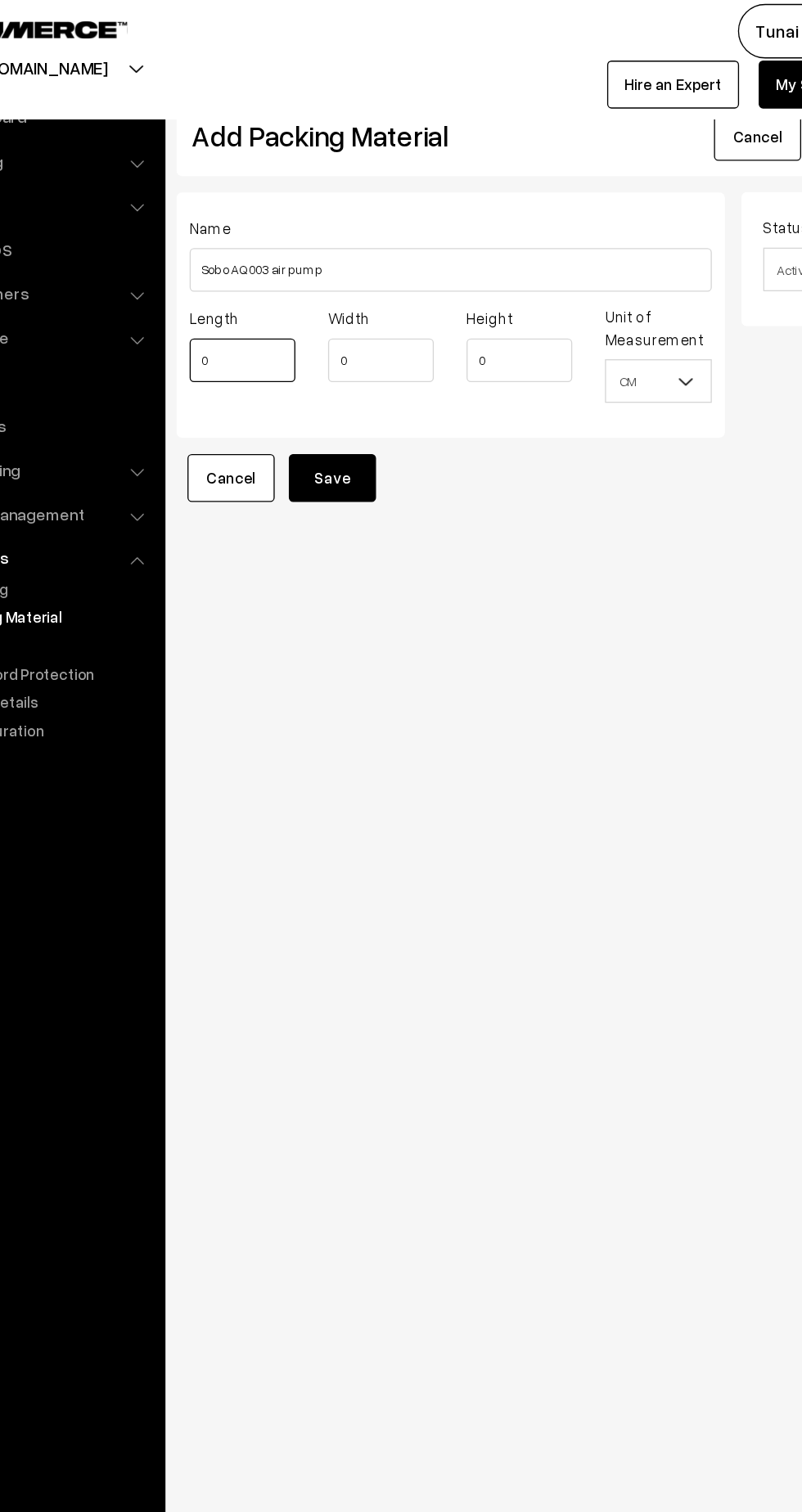
click at [251, 276] on input "0" at bounding box center [278, 275] width 79 height 33
type input "1"
click at [480, 276] on input "0" at bounding box center [486, 275] width 79 height 33
type input "8"
click at [369, 276] on input "0" at bounding box center [382, 275] width 79 height 33
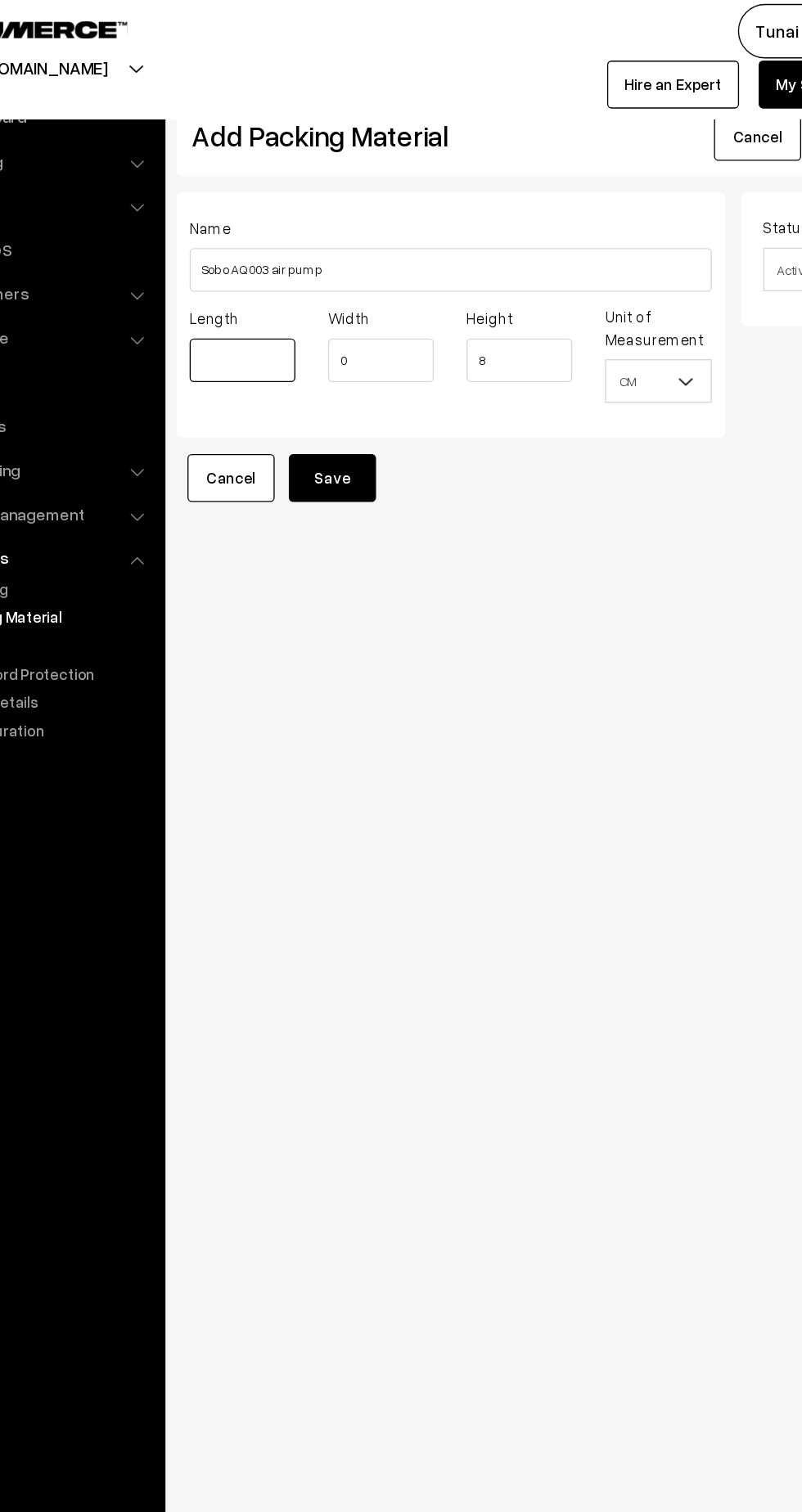
click at [291, 281] on input "text" at bounding box center [278, 275] width 79 height 33
type input "12"
click at [373, 277] on input "0" at bounding box center [382, 275] width 79 height 33
type input "14"
click at [356, 359] on button "Save" at bounding box center [347, 363] width 65 height 36
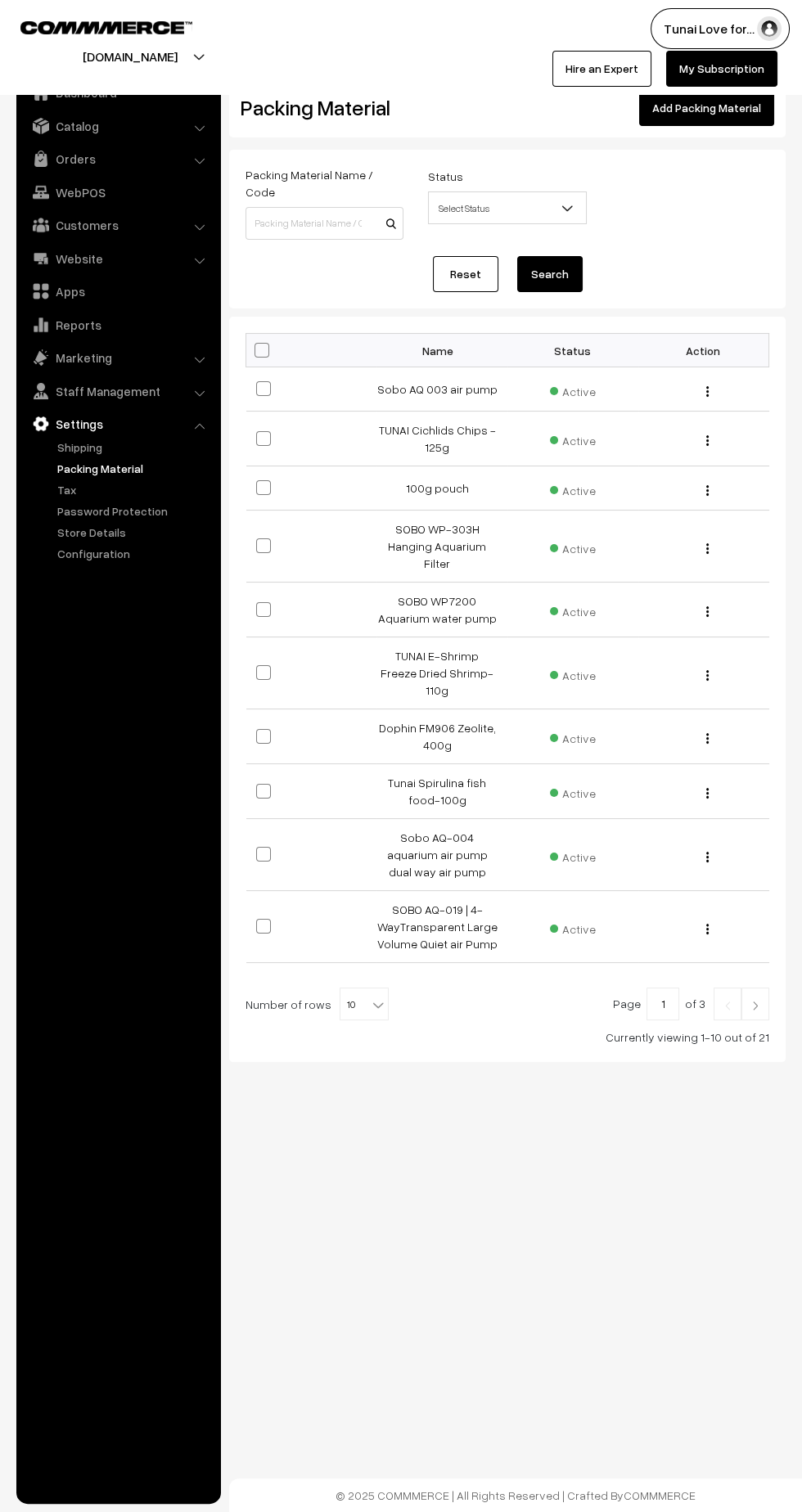
click at [374, 996] on b at bounding box center [377, 1004] width 16 height 16
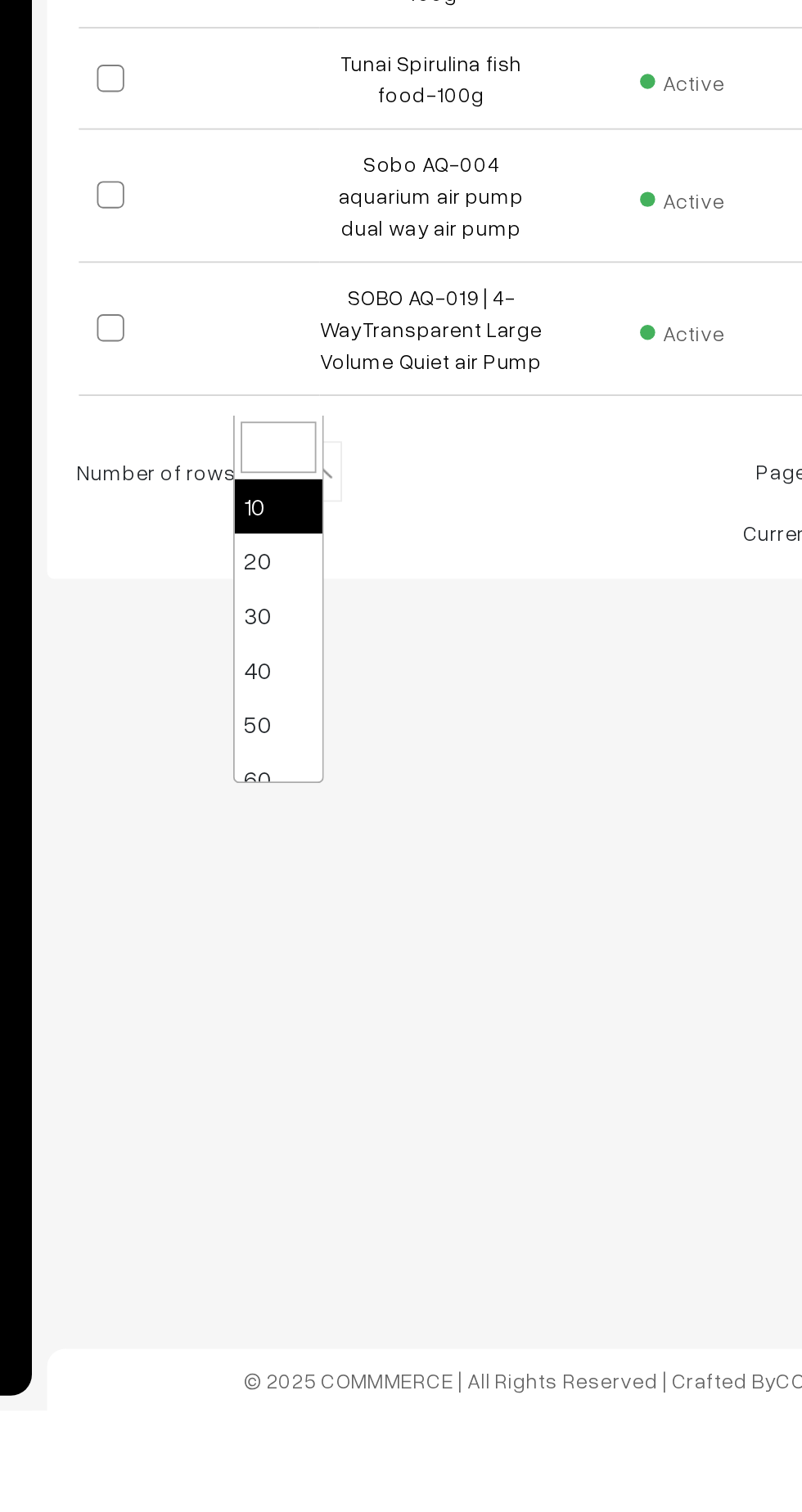
select select "30"
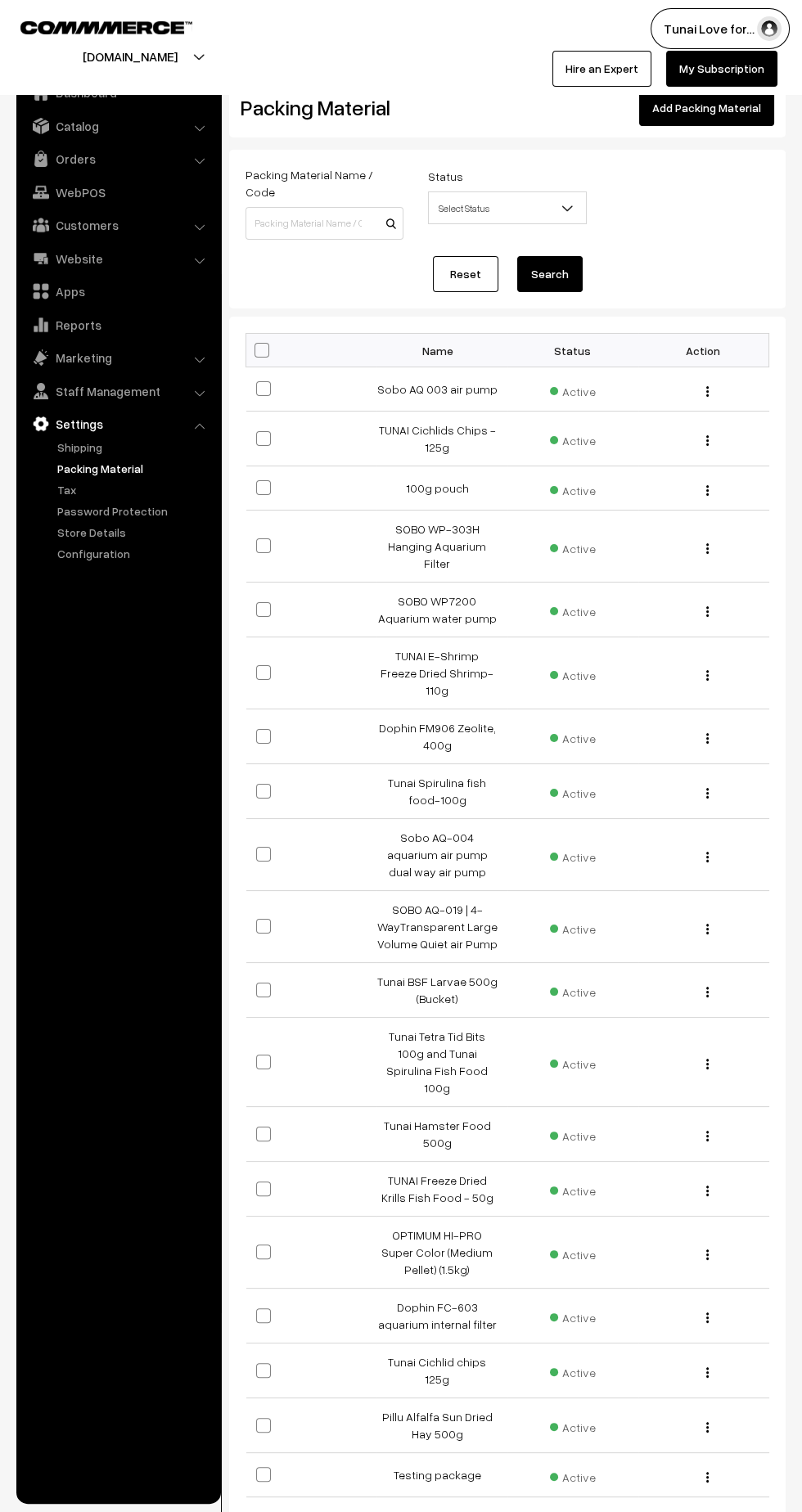
click at [90, 165] on link "Orders" at bounding box center [117, 159] width 194 height 30
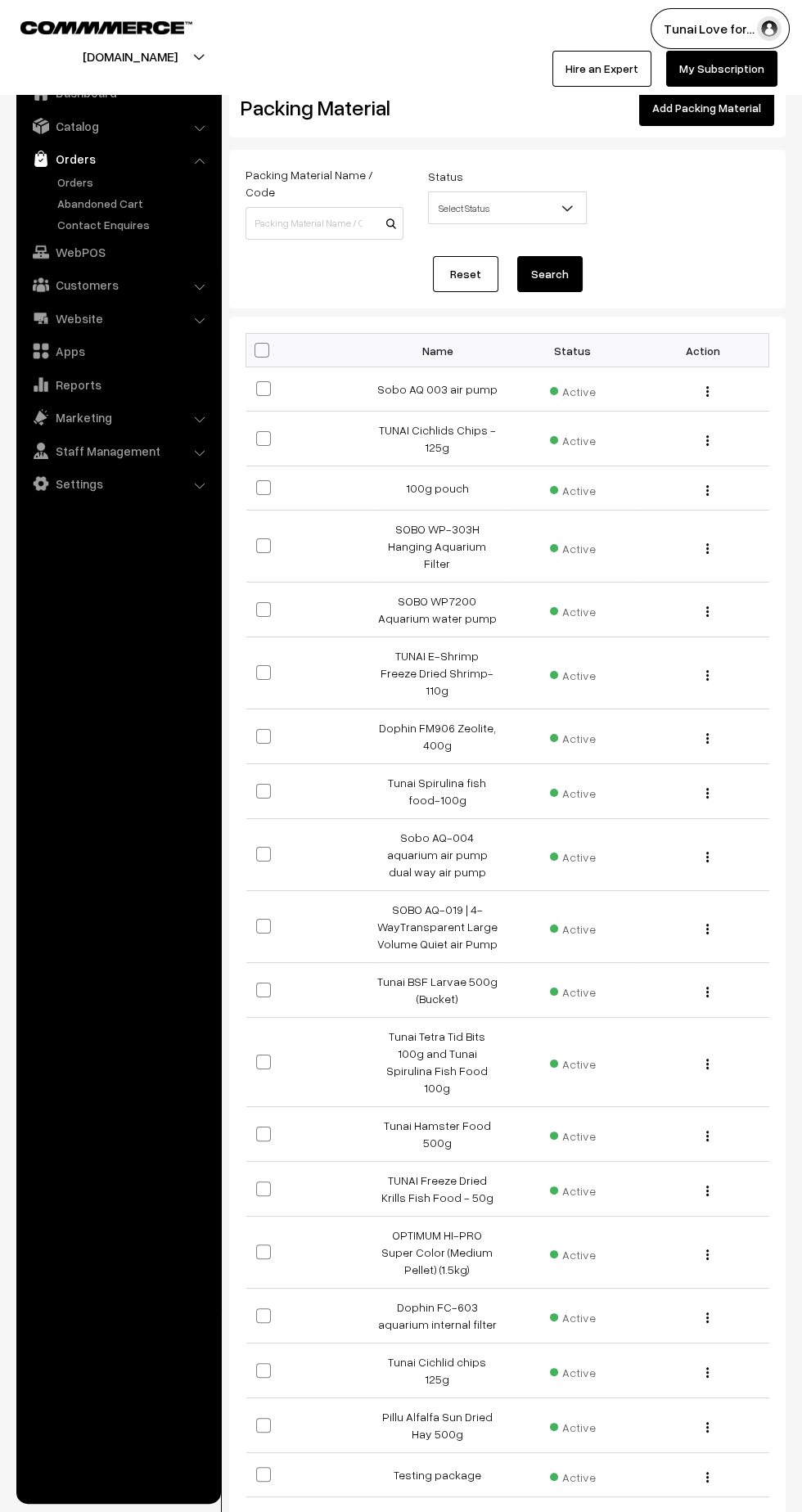
click at [78, 186] on link "Orders" at bounding box center [134, 182] width 162 height 17
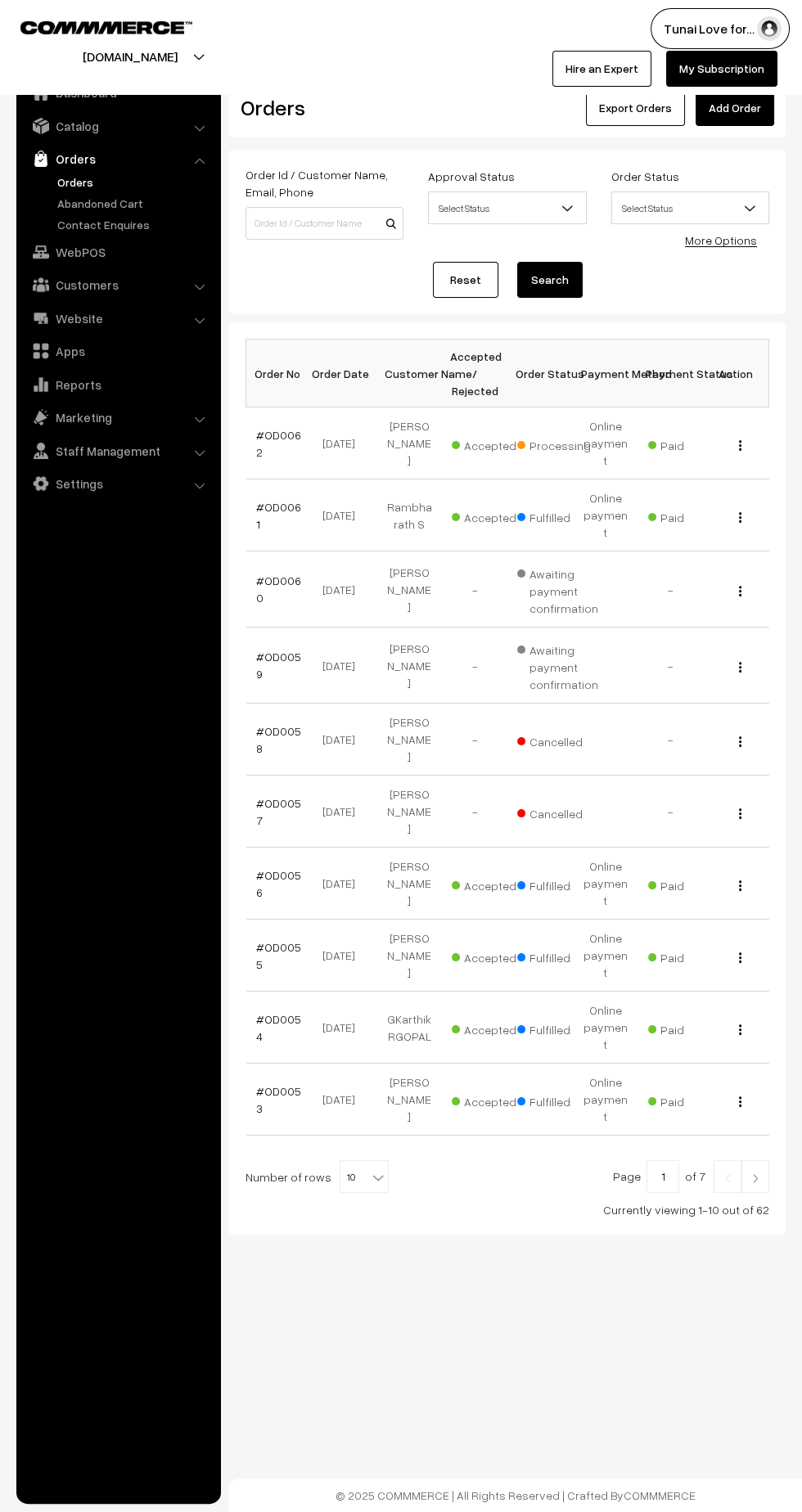
click at [277, 427] on link "#OD0062" at bounding box center [278, 443] width 45 height 31
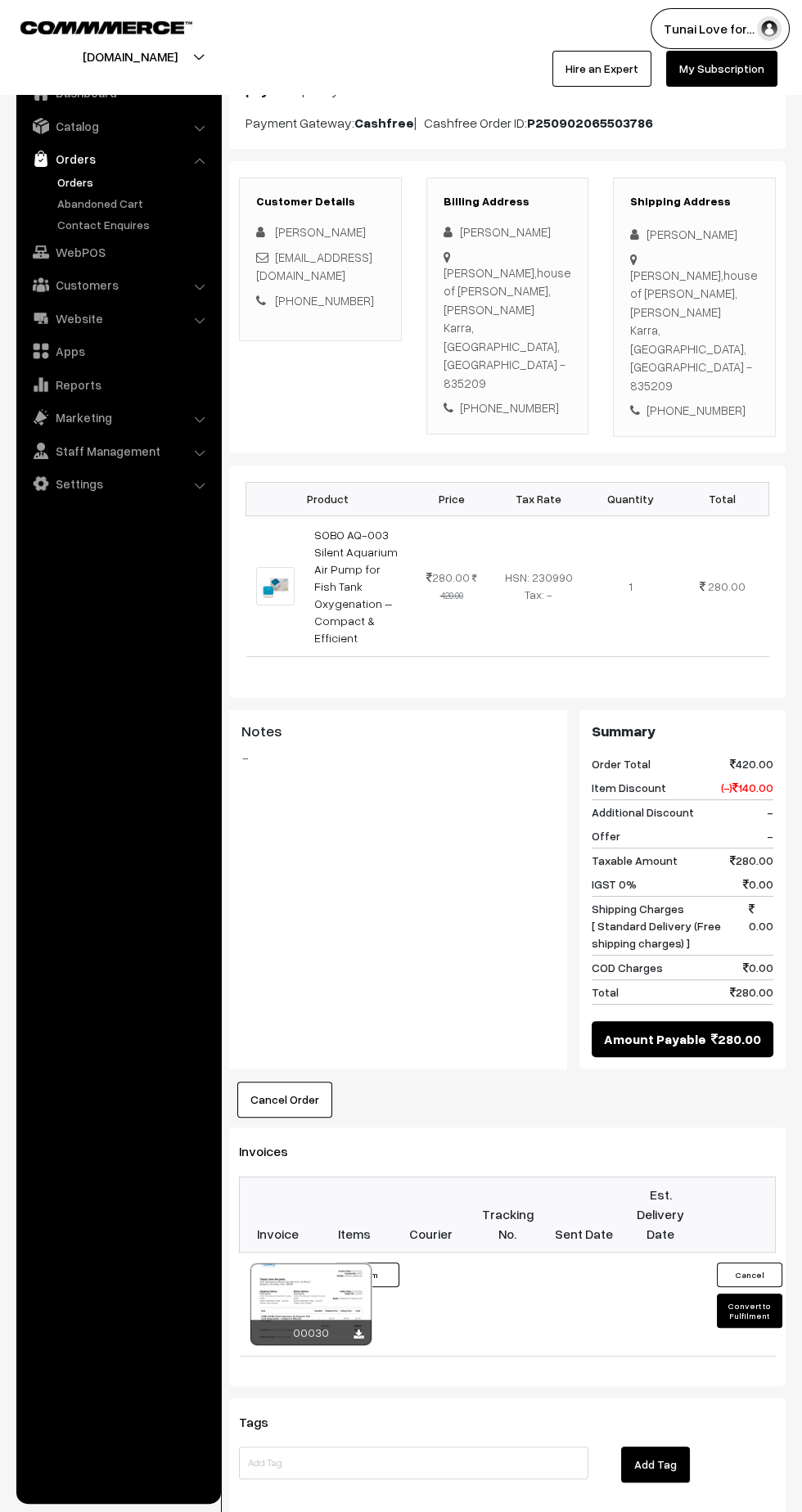
scroll to position [169, 0]
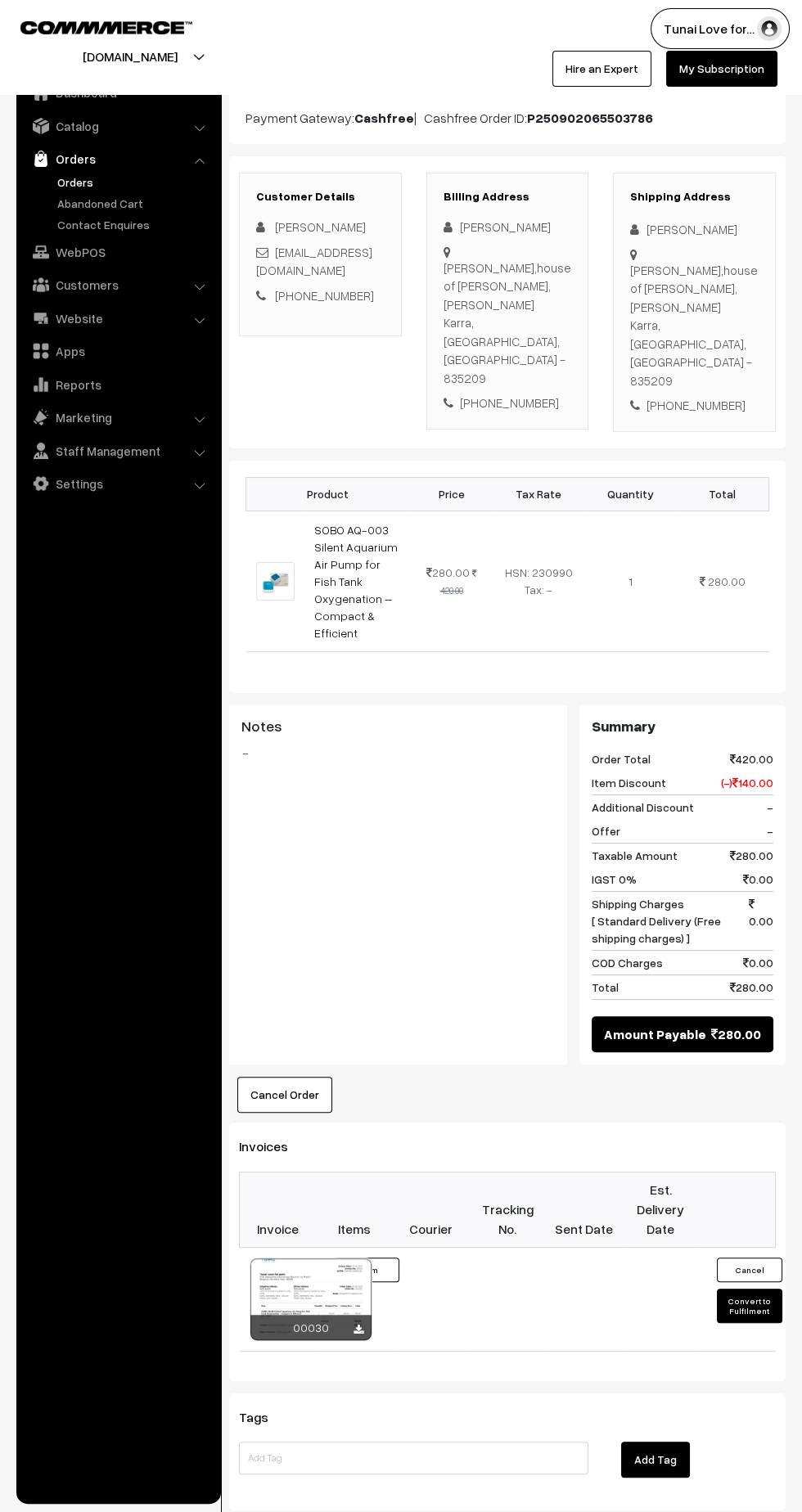
click at [744, 1289] on button "Convert to Fulfilment" at bounding box center [749, 1306] width 65 height 35
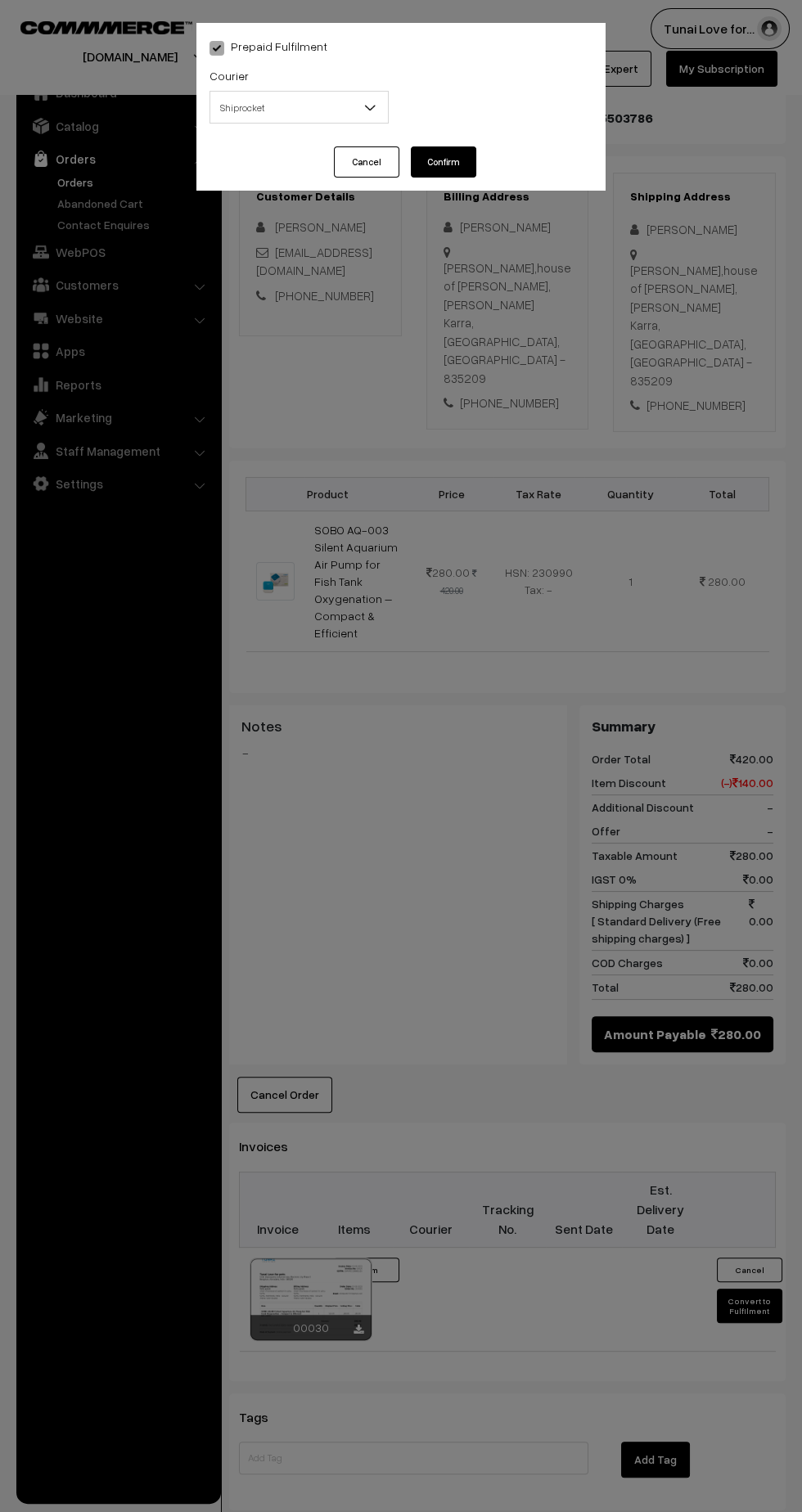
click at [369, 108] on b at bounding box center [370, 107] width 16 height 16
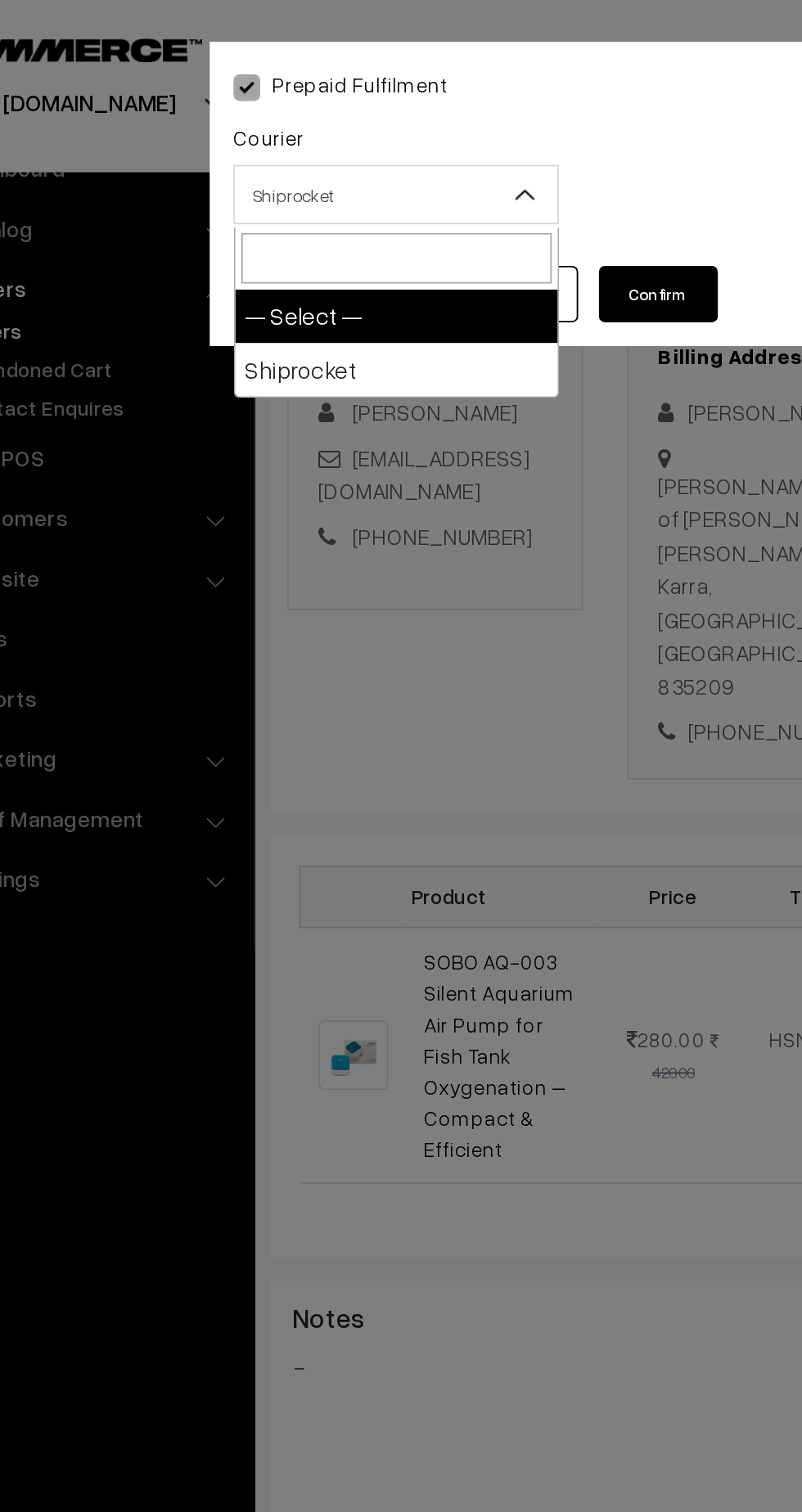
select select "1"
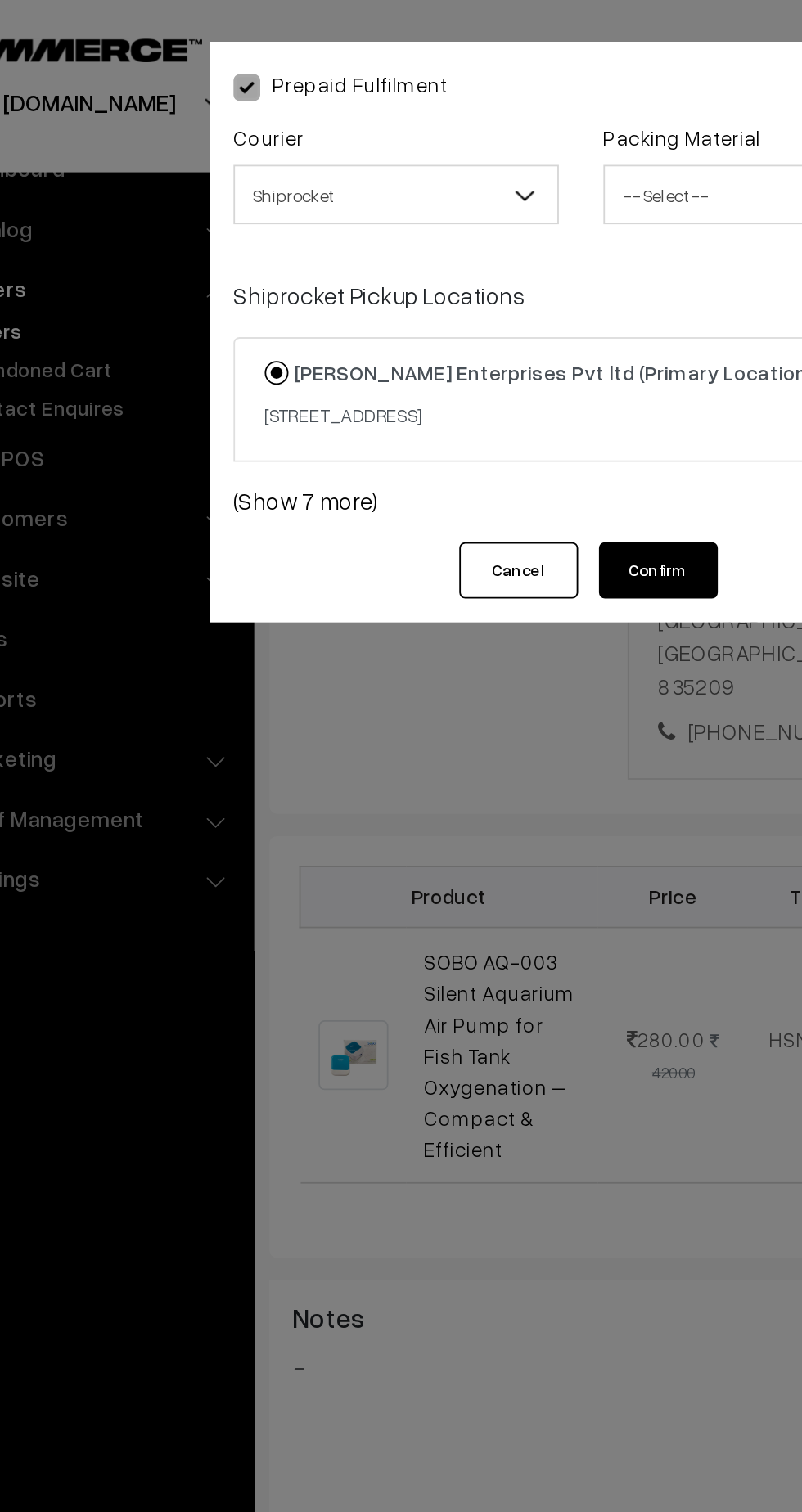
click at [367, 115] on b at bounding box center [370, 107] width 16 height 16
click at [454, 105] on span "-- Select --" at bounding box center [503, 108] width 177 height 29
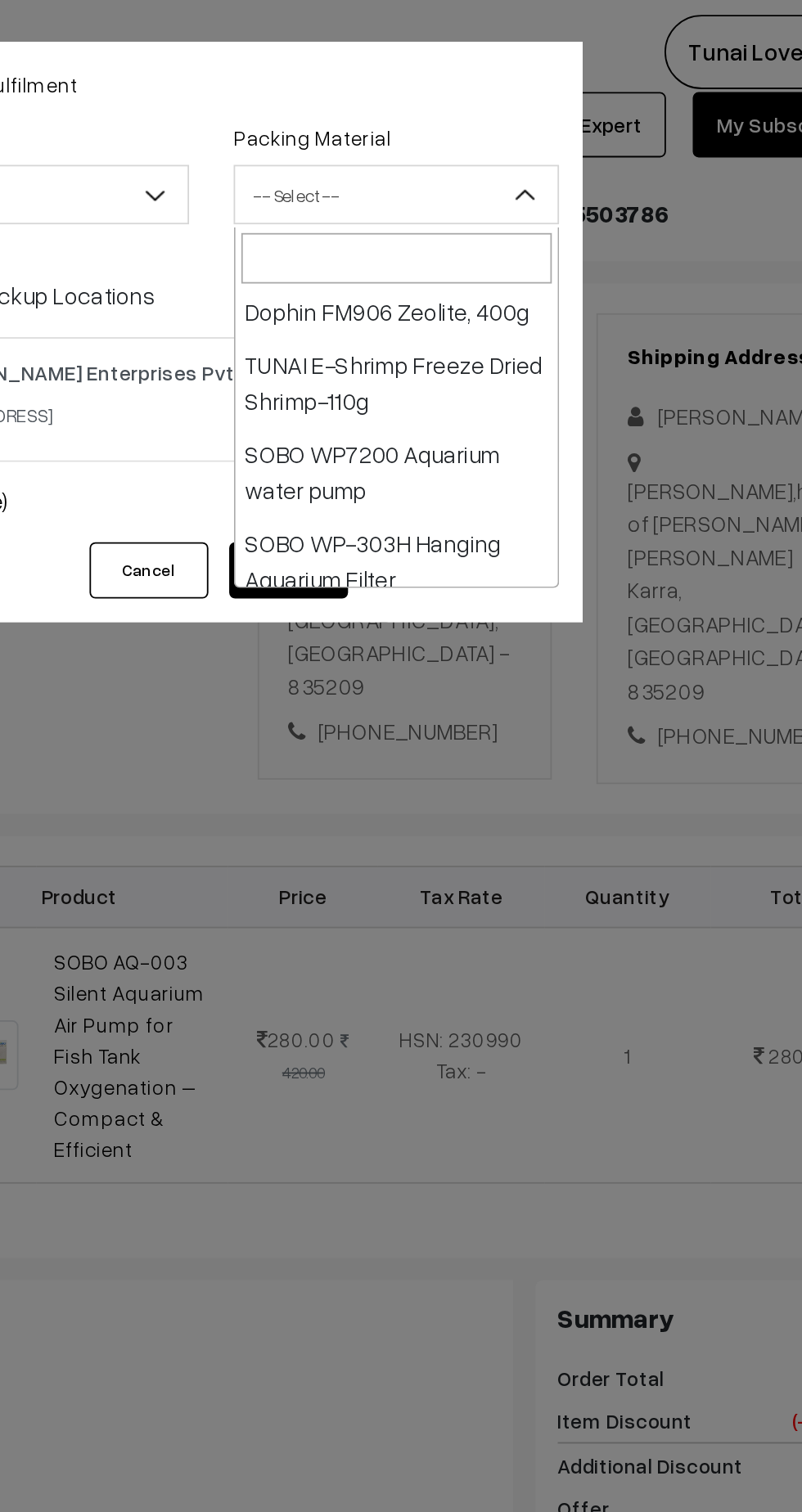
scroll to position [778, 0]
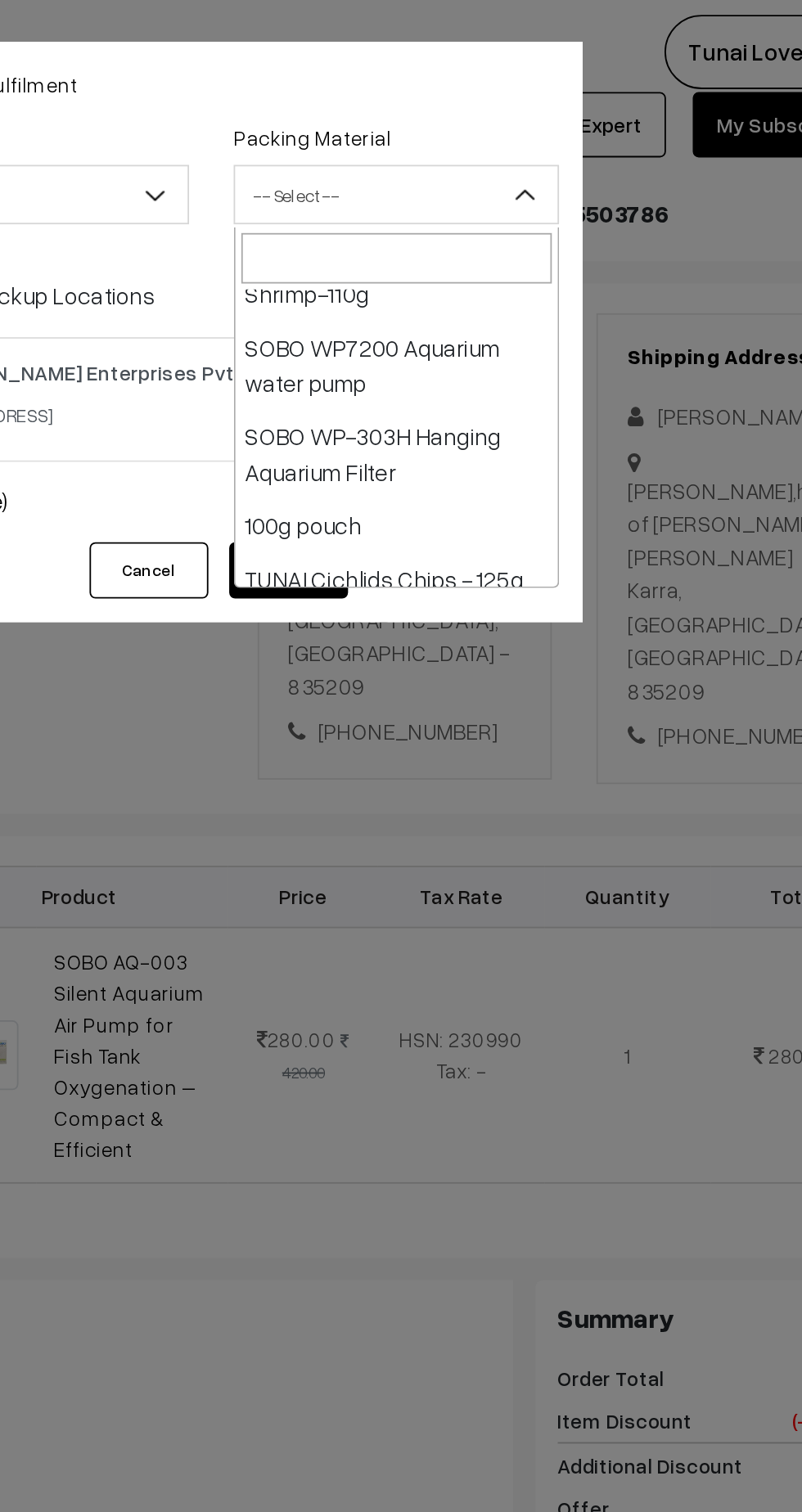
select select "22"
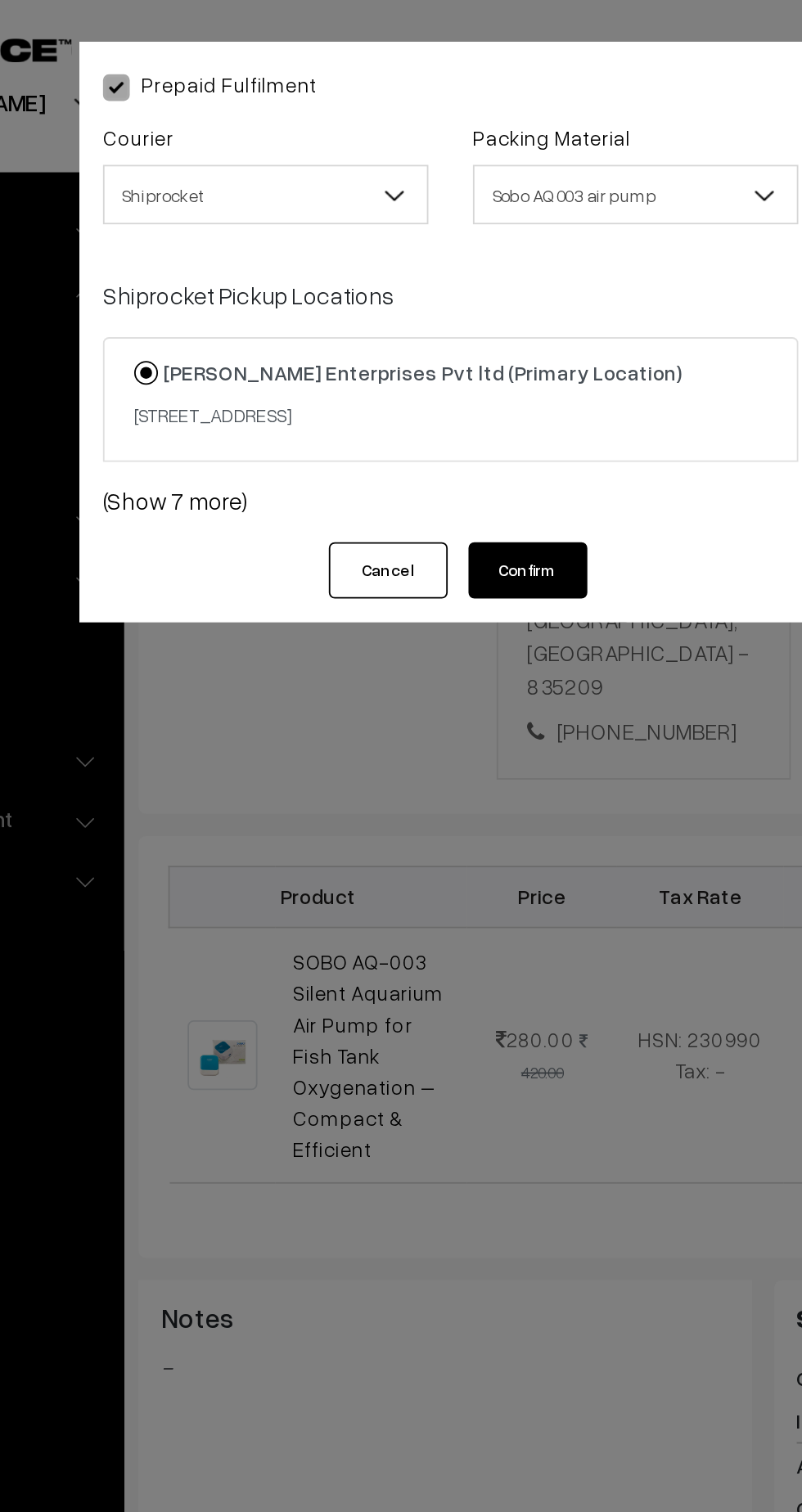
click at [264, 286] on link "(Show 7 more)" at bounding box center [401, 275] width 383 height 19
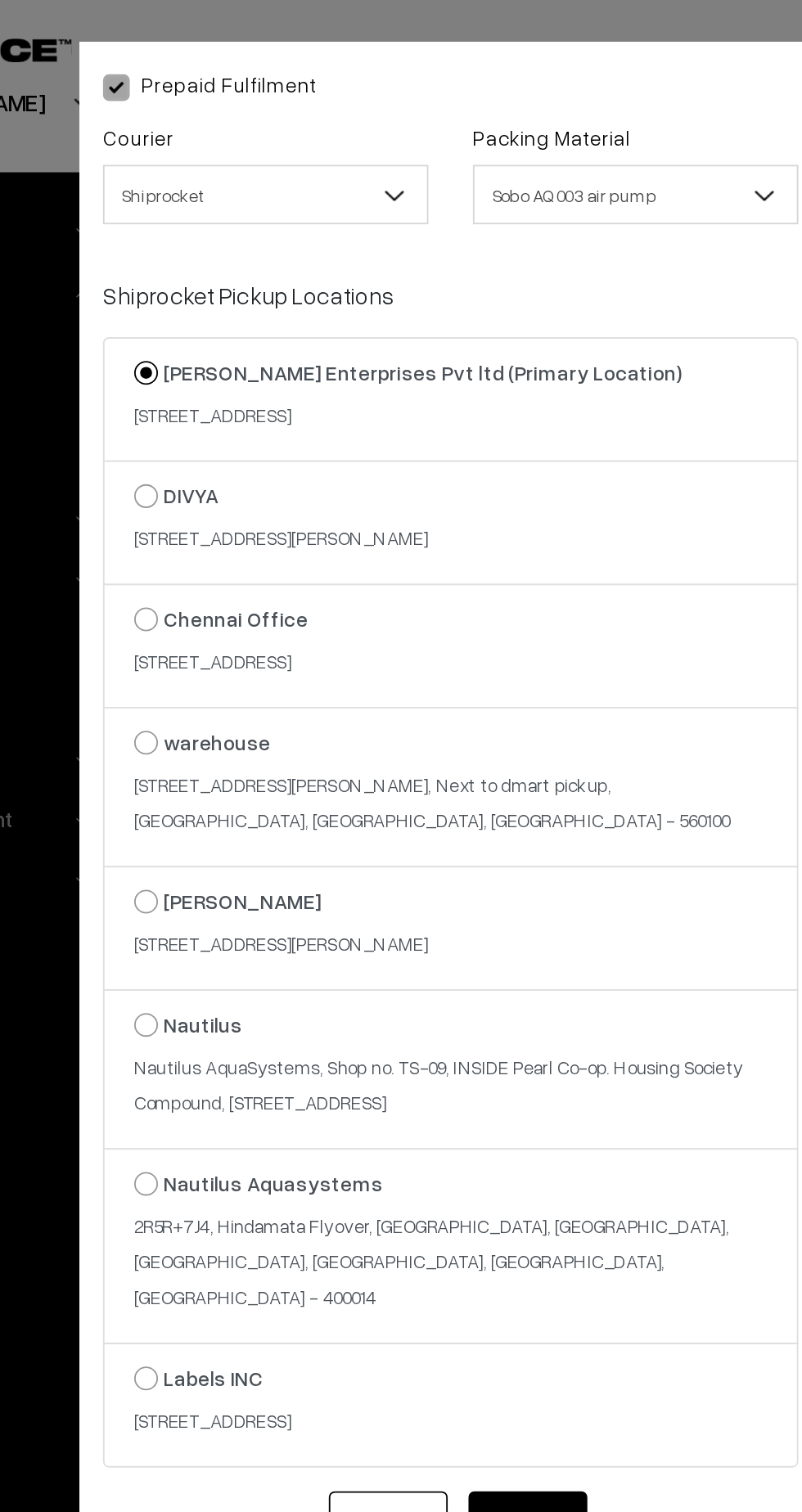
click at [243, 347] on strong "Chennai Office" at bounding box center [282, 341] width 79 height 13
click at [229, 335] on input "Chennai Office 8/119, 2nd Floor, Kavimani St, Mogappair West, Mogappair,, pazha…" at bounding box center [223, 329] width 11 height 11
radio input "true"
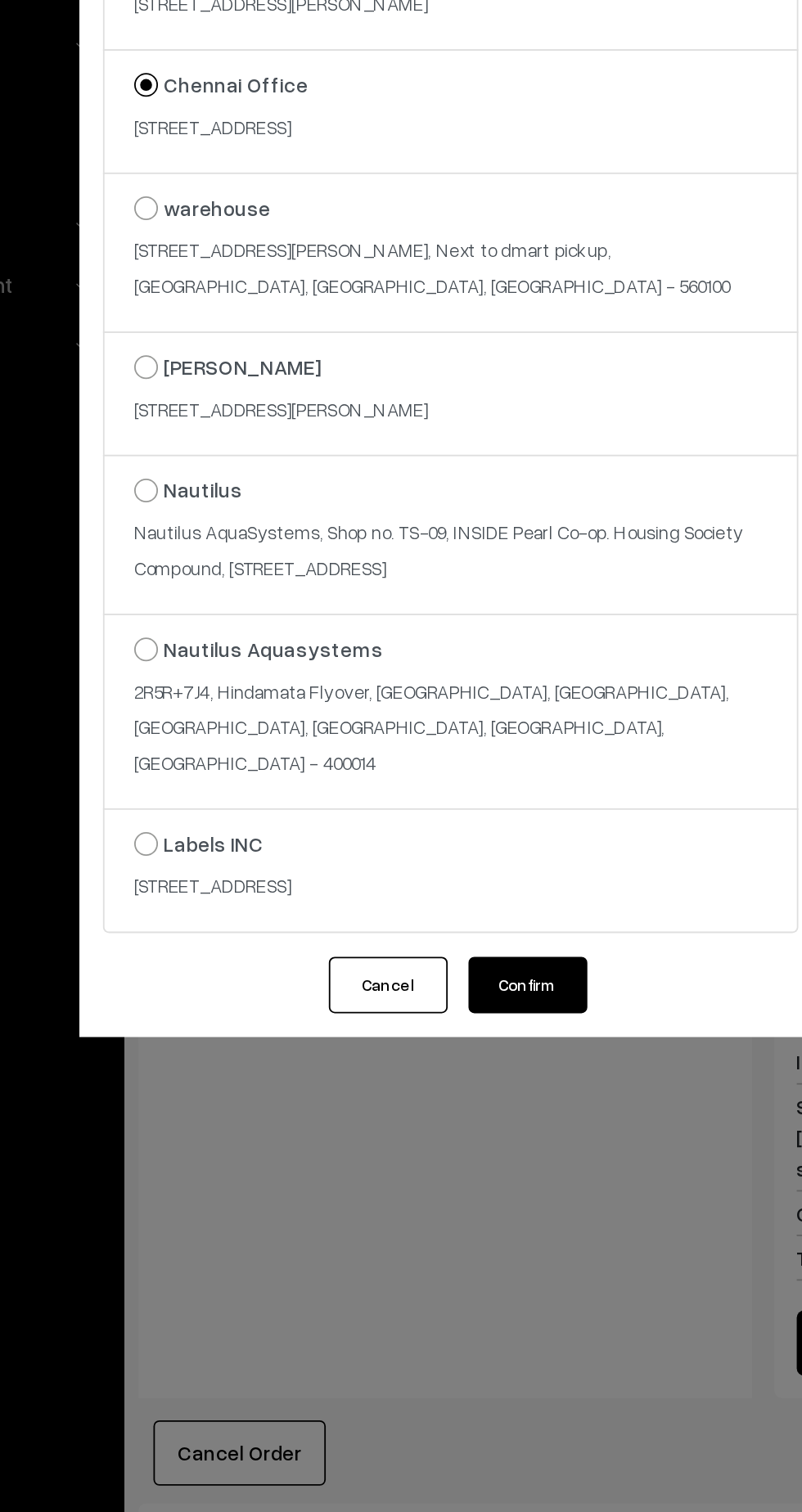
scroll to position [169, 0]
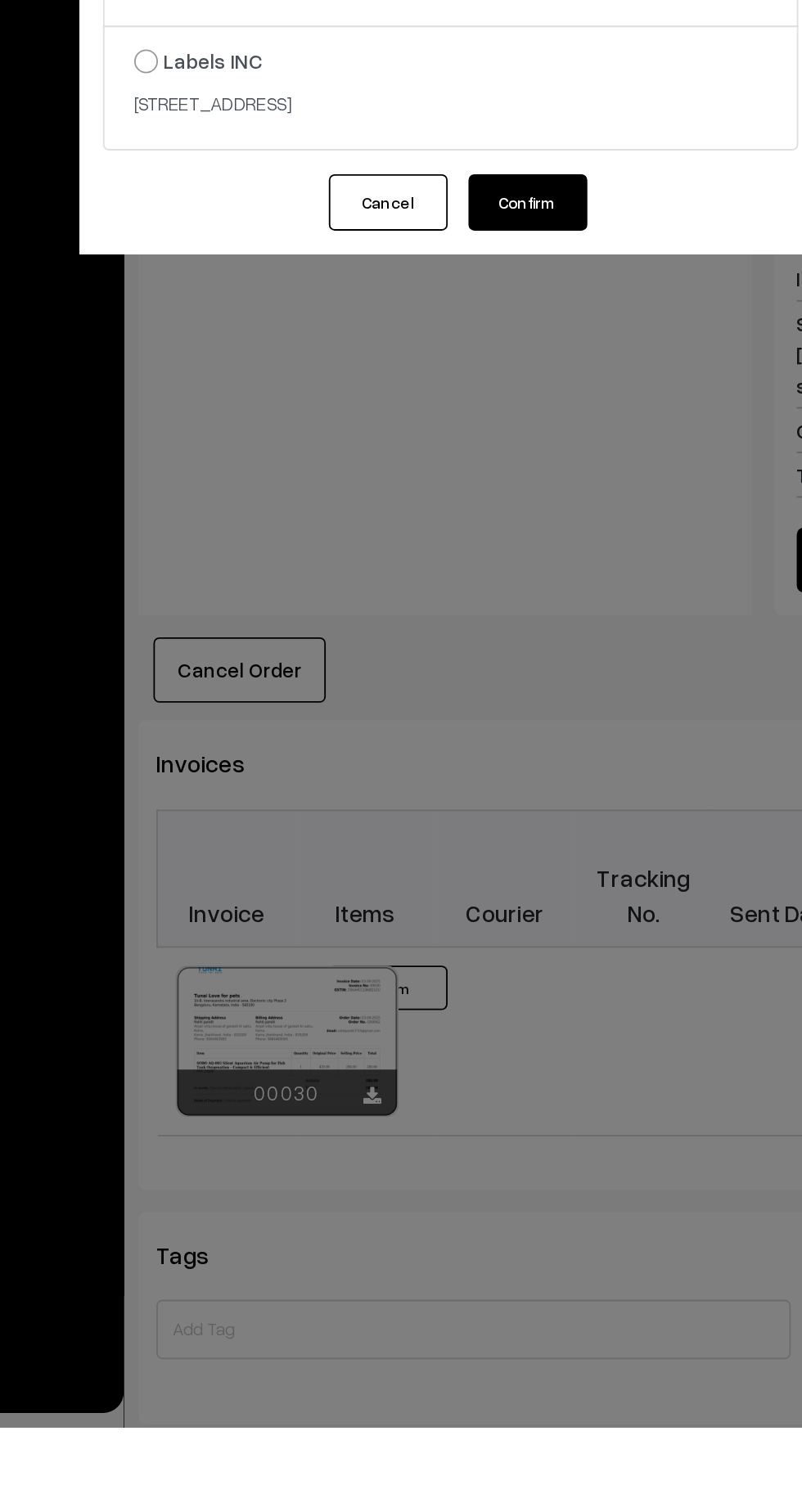
click at [443, 853] on button "Confirm" at bounding box center [444, 836] width 65 height 31
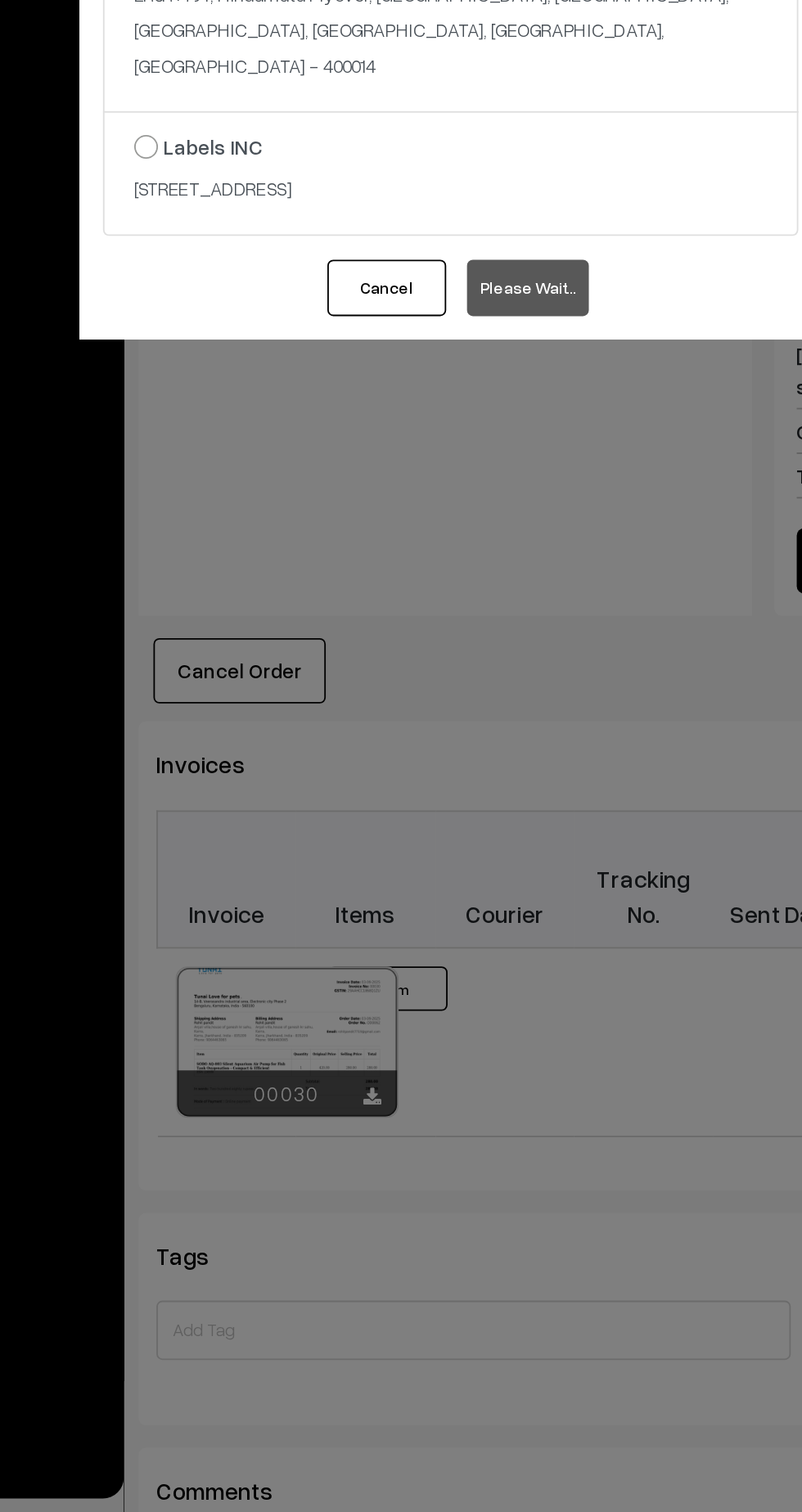
scroll to position [216, 0]
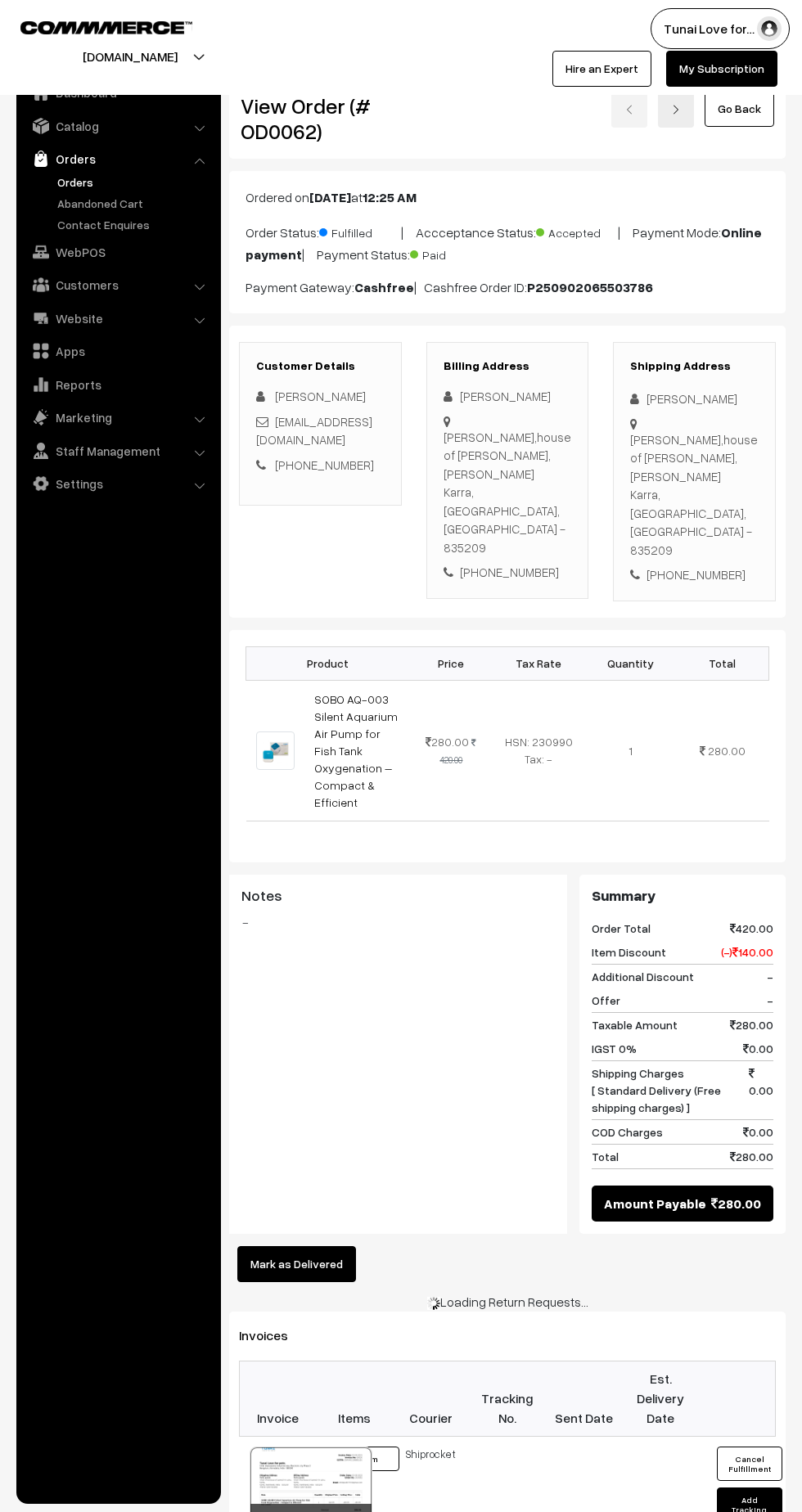
scroll to position [216, 0]
